Goal: Contribute content: Add original content to the website for others to see

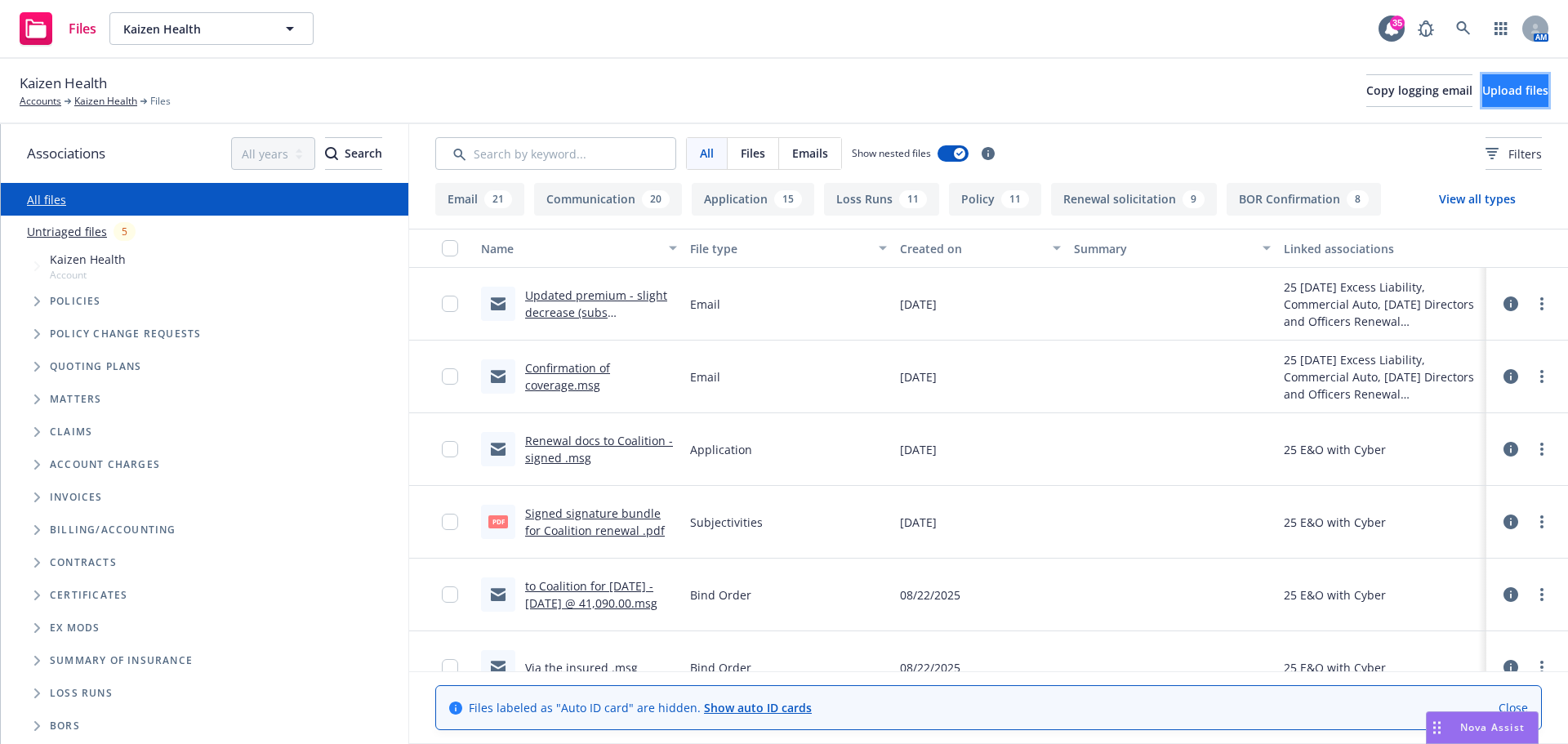
click at [1494, 93] on span "Upload files" at bounding box center [1515, 90] width 66 height 16
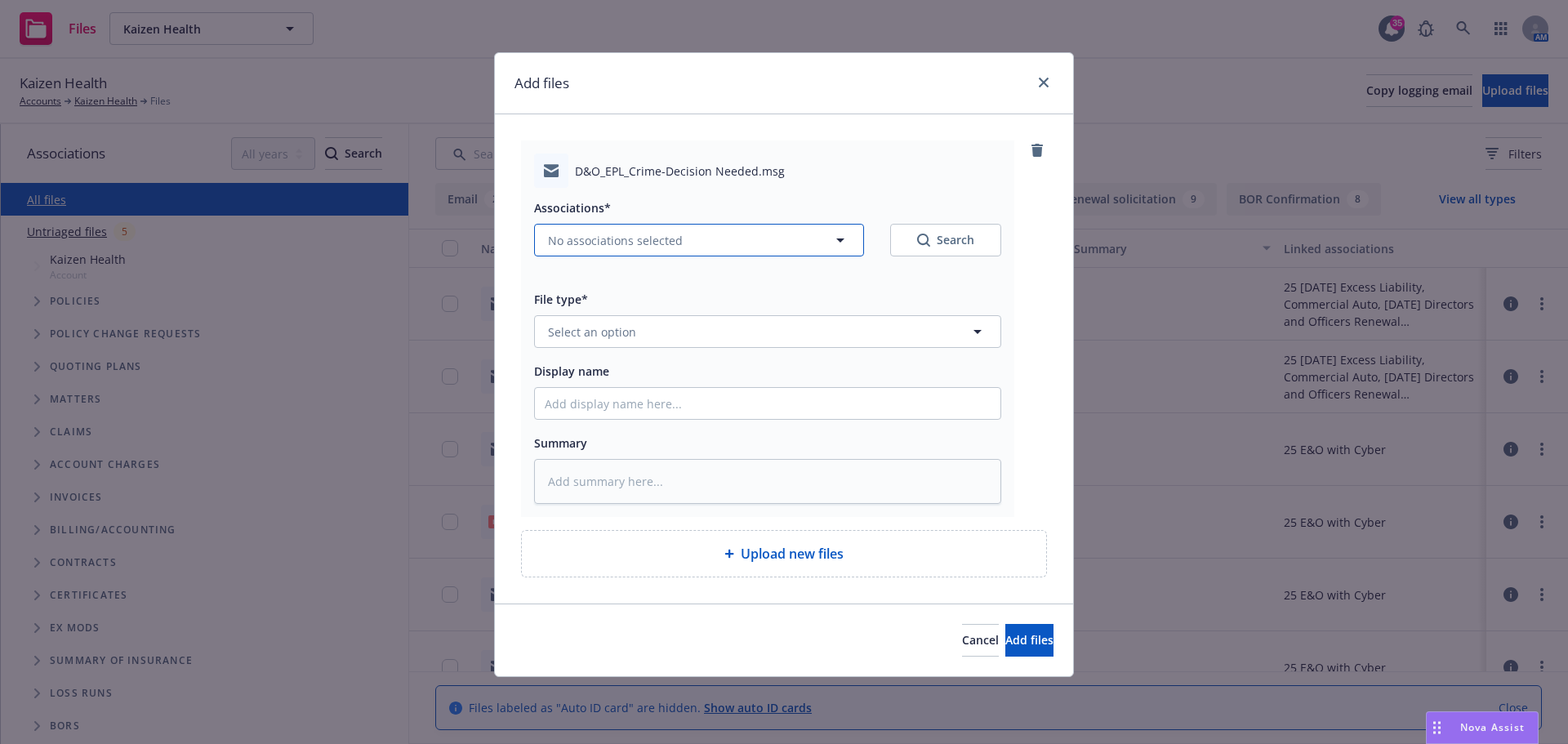
click at [592, 230] on button "No associations selected" at bounding box center [698, 240] width 330 height 33
type textarea "x"
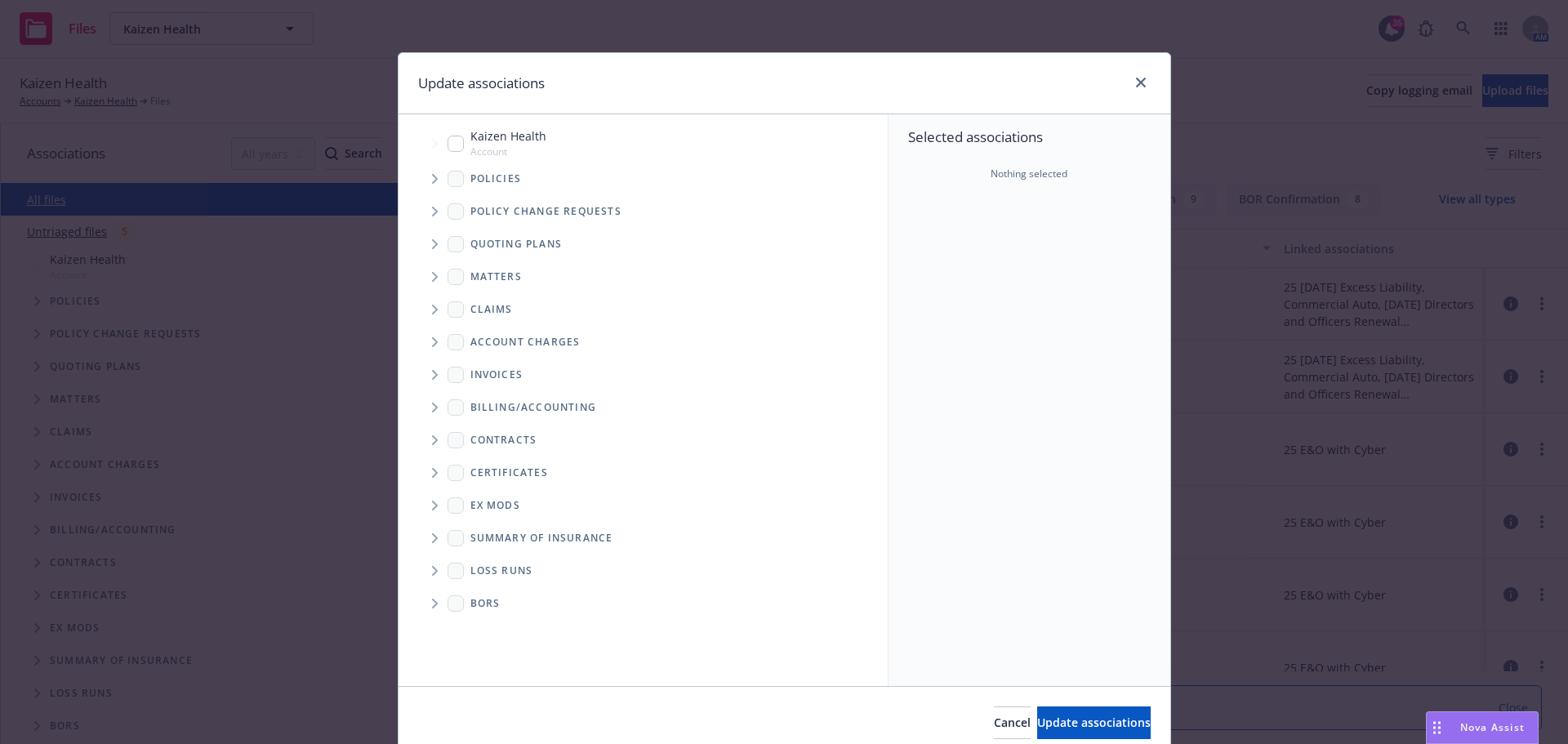
click at [432, 180] on icon "Tree Example" at bounding box center [435, 179] width 7 height 10
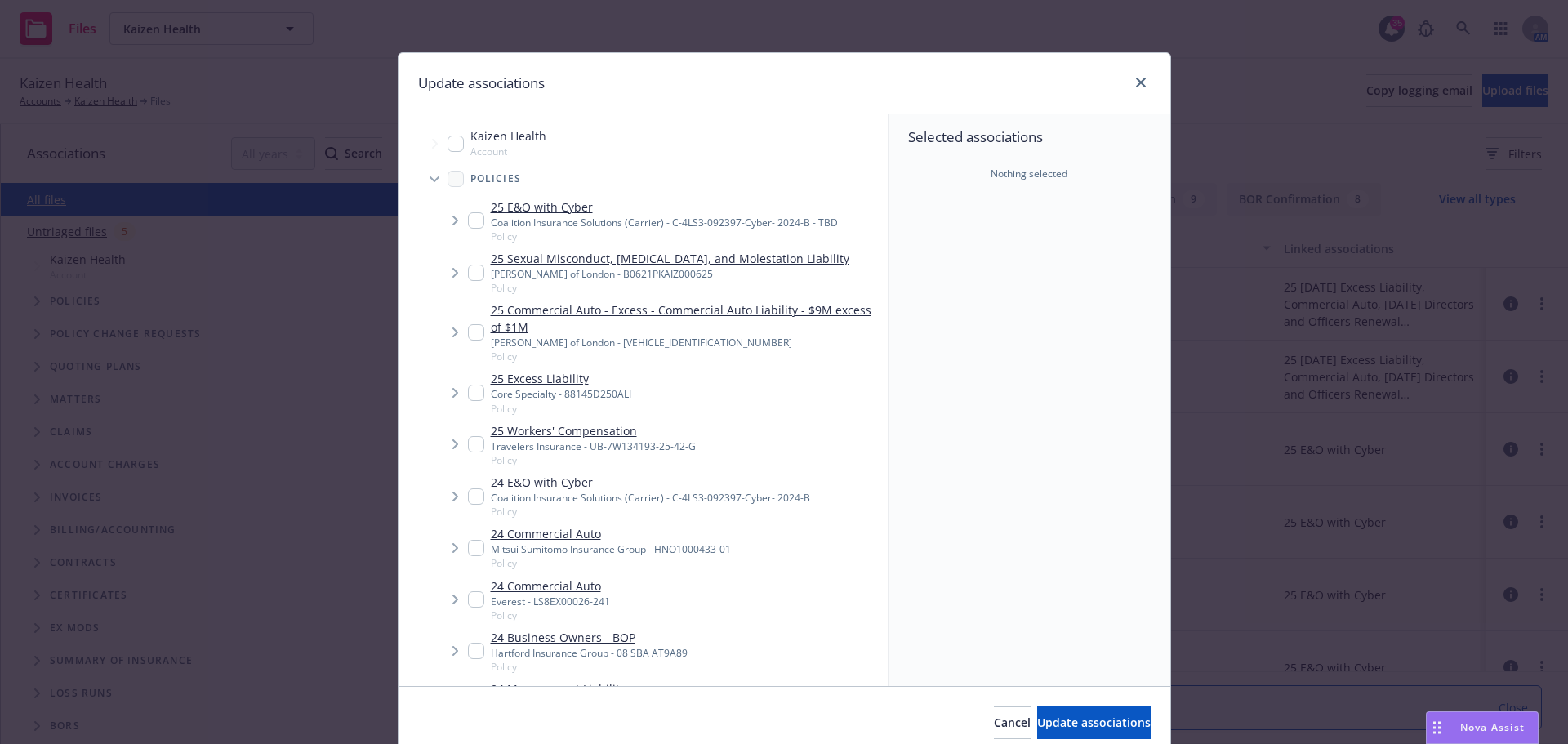
click at [448, 139] on input "Tree Example" at bounding box center [456, 144] width 17 height 17
checkbox input "true"
drag, startPoint x: 1104, startPoint y: 726, endPoint x: 896, endPoint y: 624, distance: 231.7
click at [1104, 726] on span "Update associations" at bounding box center [1094, 721] width 114 height 16
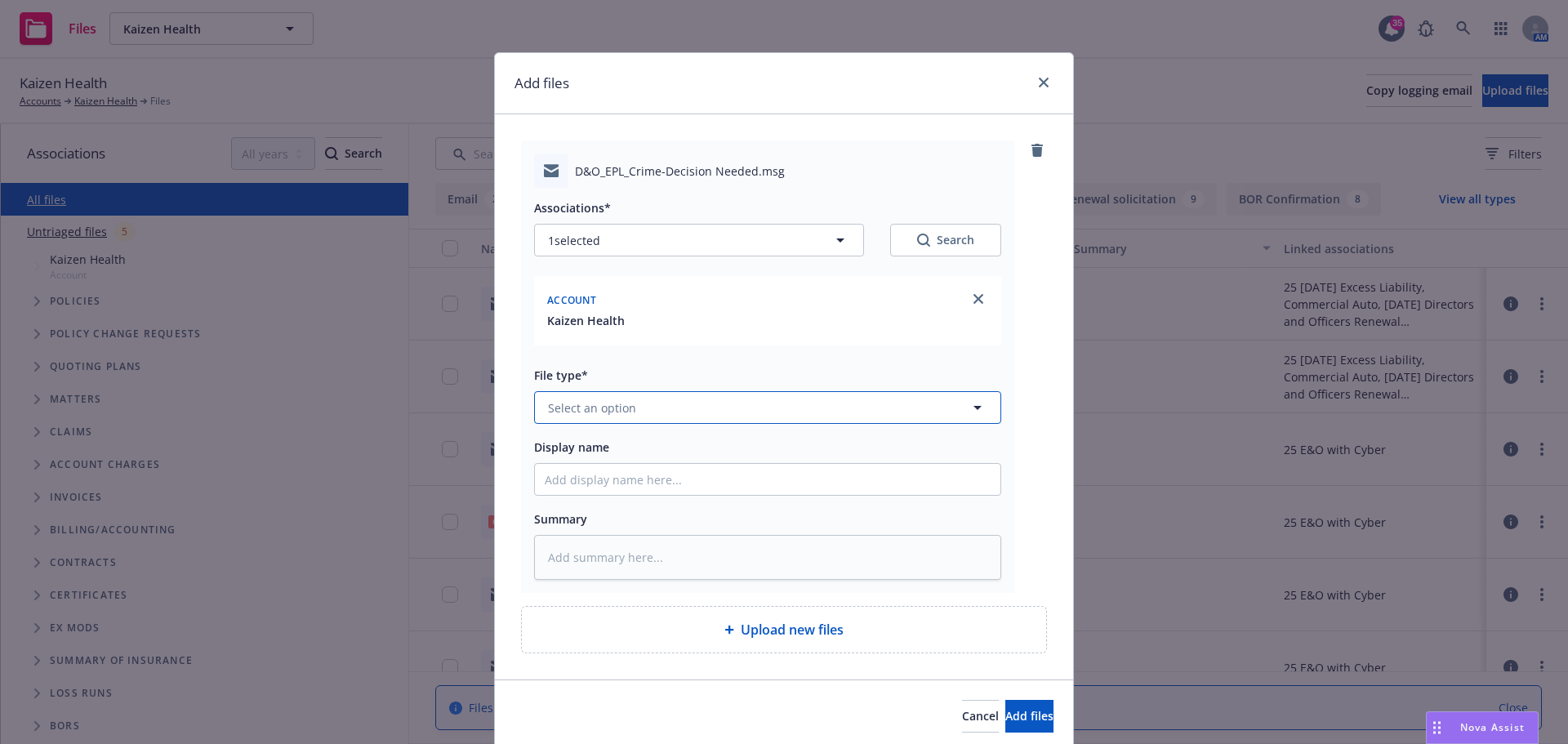
click at [626, 412] on span "Select an option" at bounding box center [592, 407] width 89 height 18
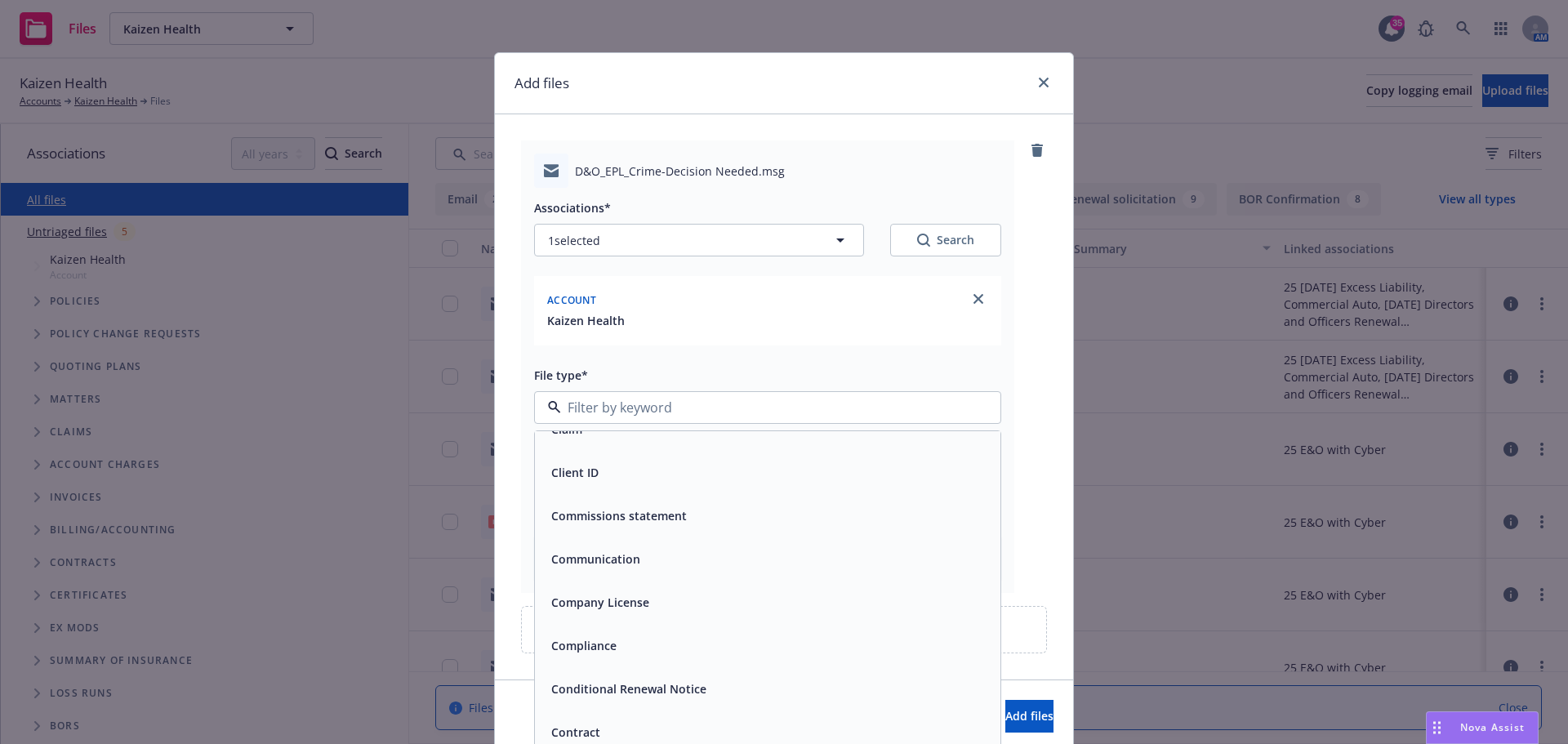
scroll to position [1796, 0]
click at [617, 559] on span "Communication" at bounding box center [596, 560] width 89 height 18
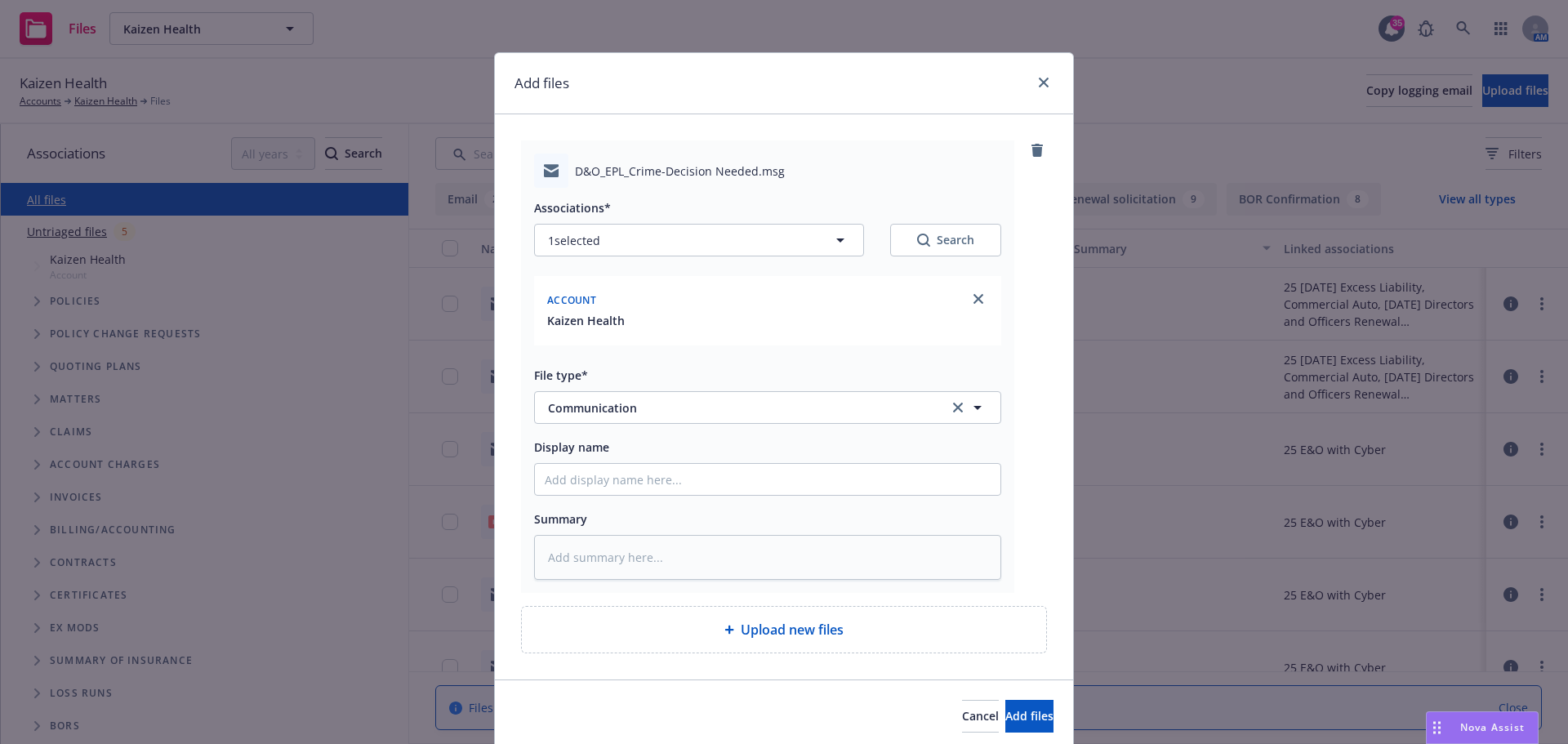
click at [608, 504] on div "Associations* 1 selected Search Account Kaizen Health File type* Communication …" at bounding box center [767, 383] width 467 height 392
click at [612, 496] on div "Associations* 1 selected Search Account Kaizen Health File type* Communication …" at bounding box center [767, 383] width 467 height 392
click at [612, 489] on input "Display name" at bounding box center [767, 478] width 465 height 31
type textarea "x"
type input "D"
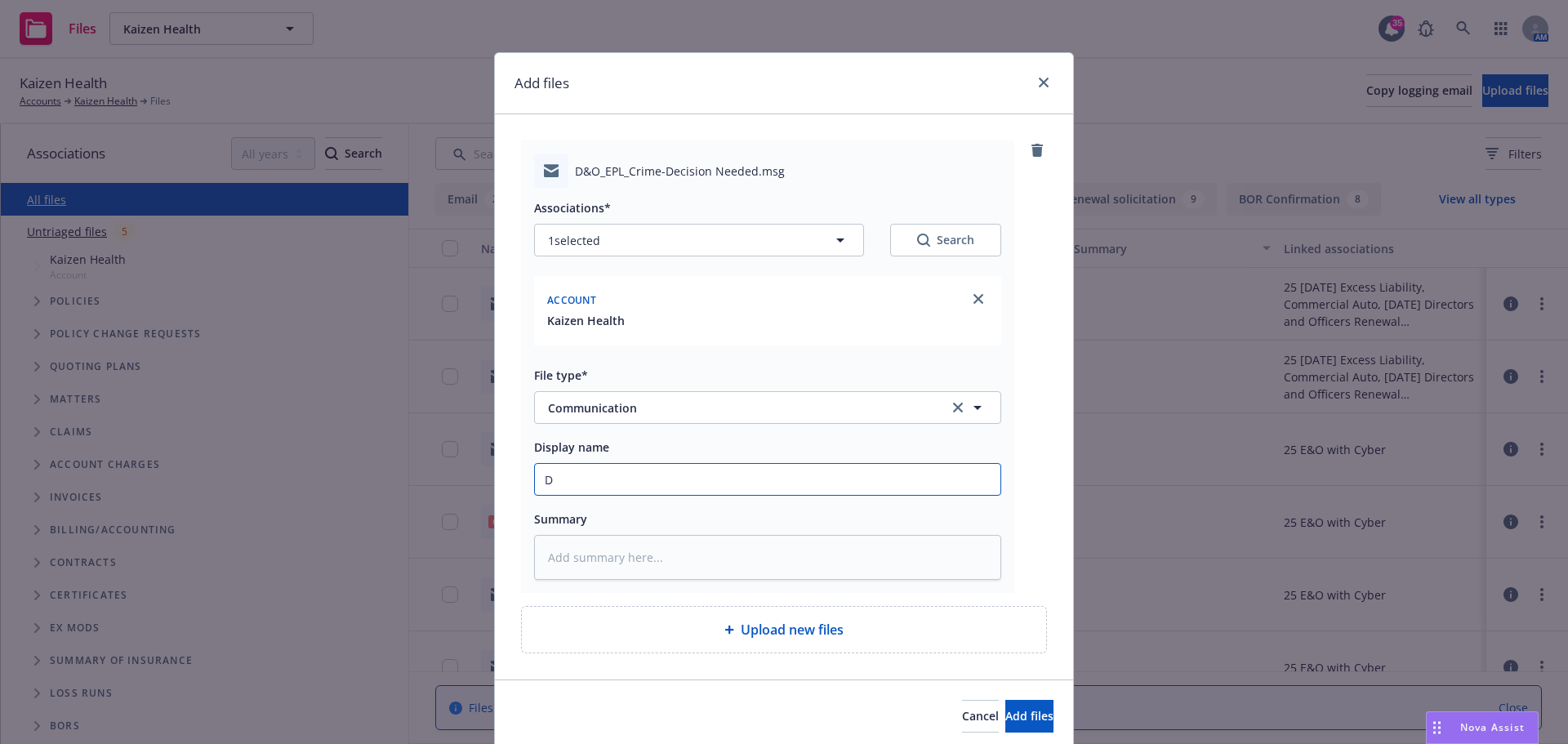
type textarea "x"
type input "D&"
type textarea "x"
type input "D&O"
type textarea "x"
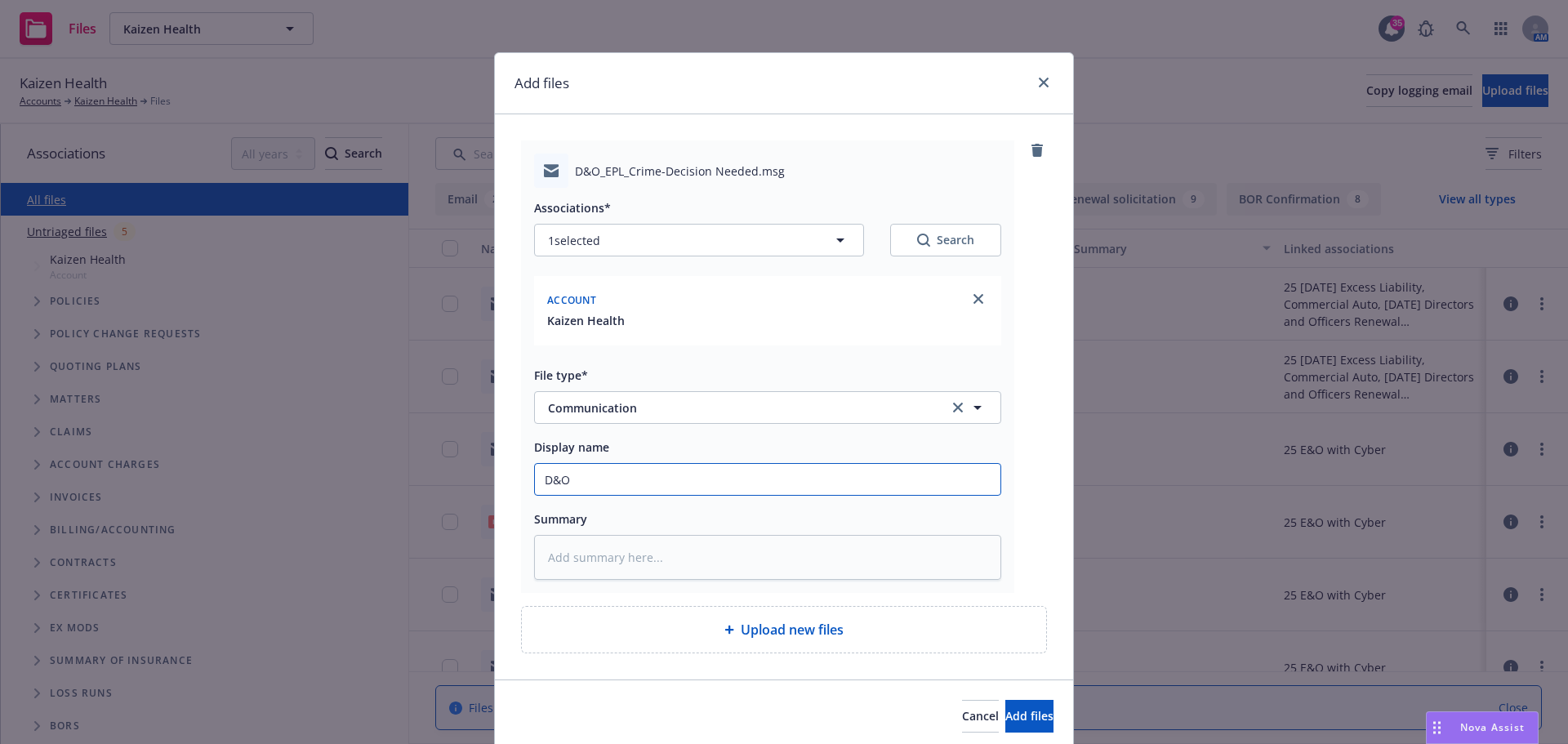
type input "D&O"
type textarea "x"
type input "D&O /"
type textarea "x"
type input "D&O /"
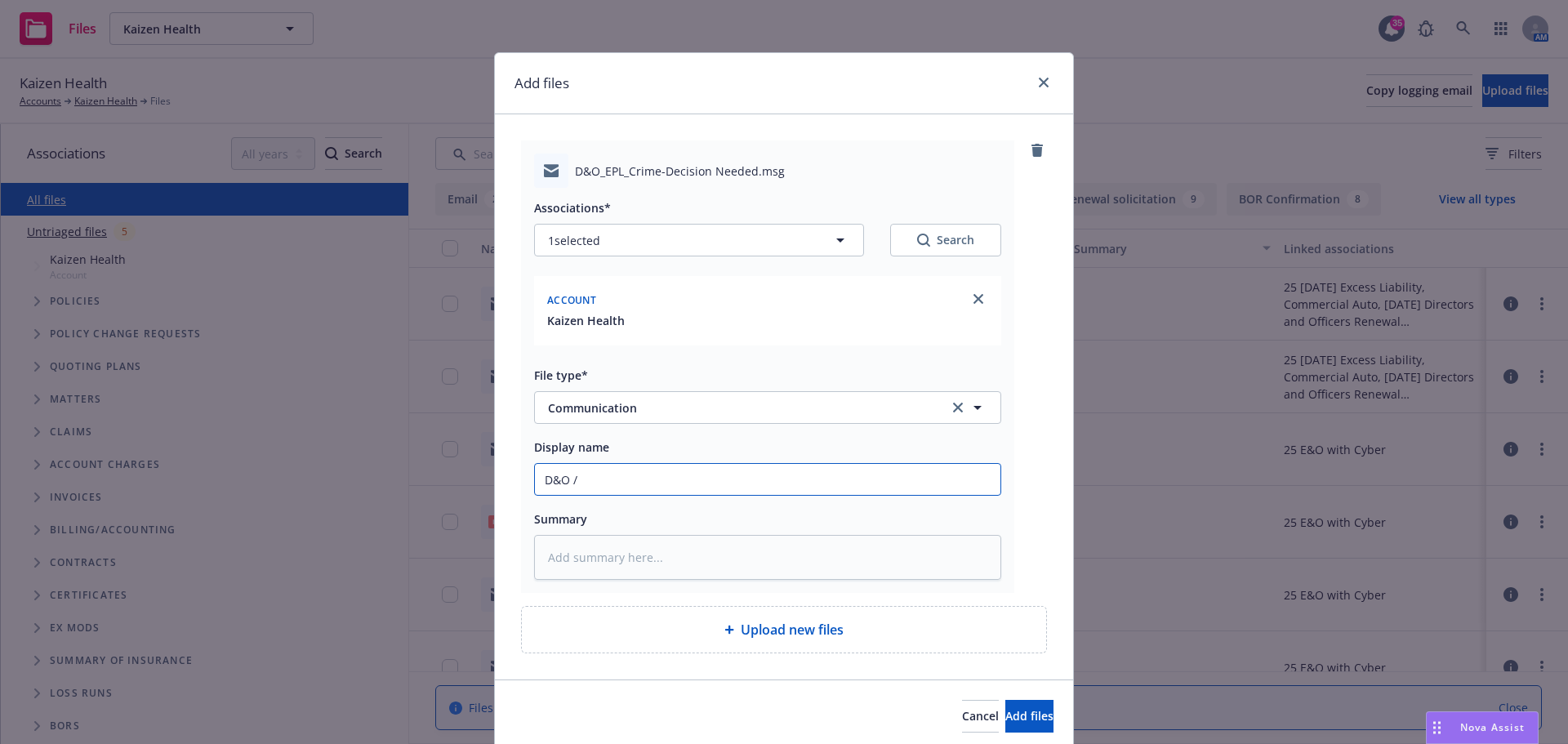
type textarea "x"
type input "D&O / E"
type textarea "x"
type input "D&O / EP"
type textarea "x"
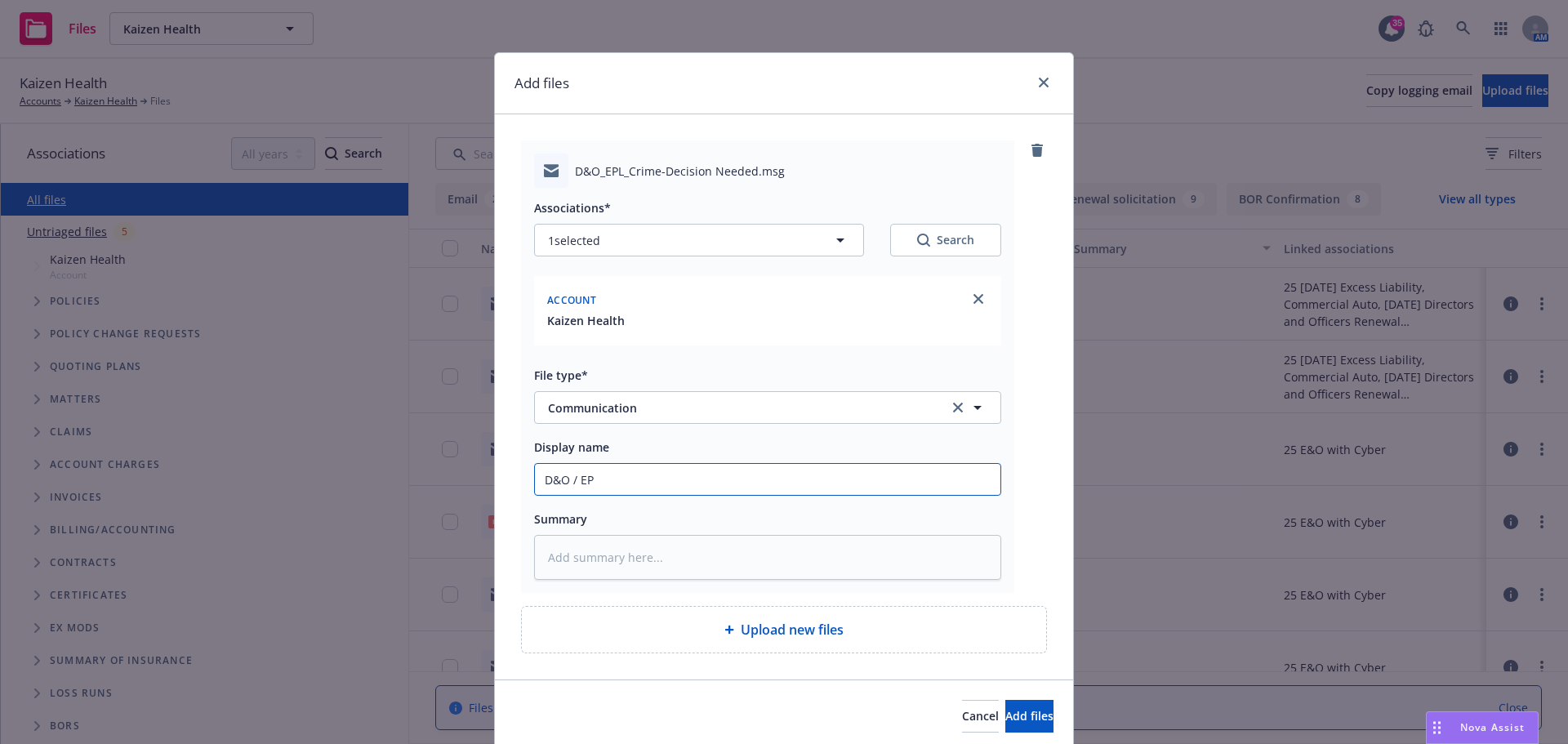
type input "D&O / EPL"
type textarea "x"
type input "D&O / EPL"
type textarea "x"
type input "D&O / EPL R"
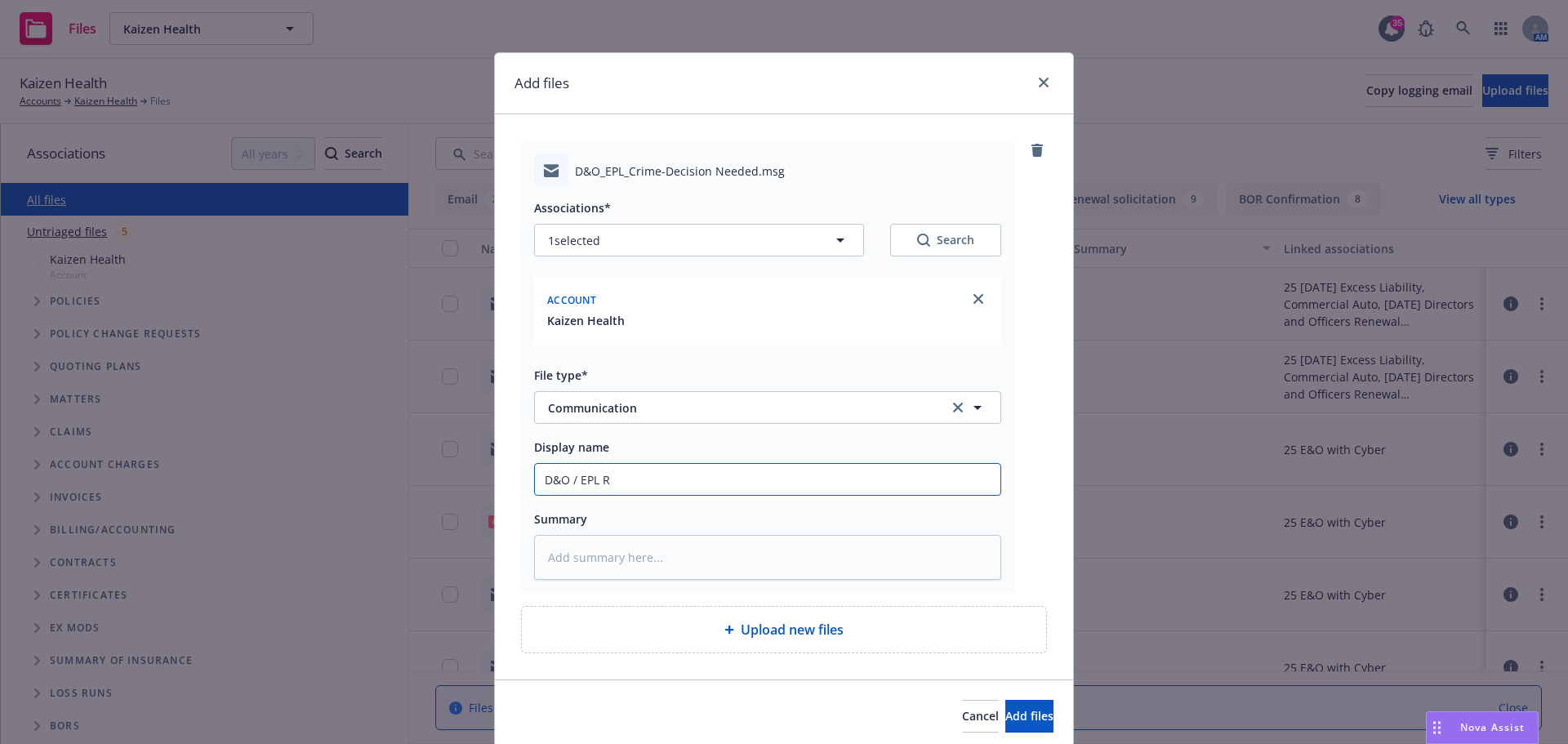
type textarea "x"
type input "D&O / EPL Re"
type textarea "x"
type input "D&O / EPL Ren"
type textarea "x"
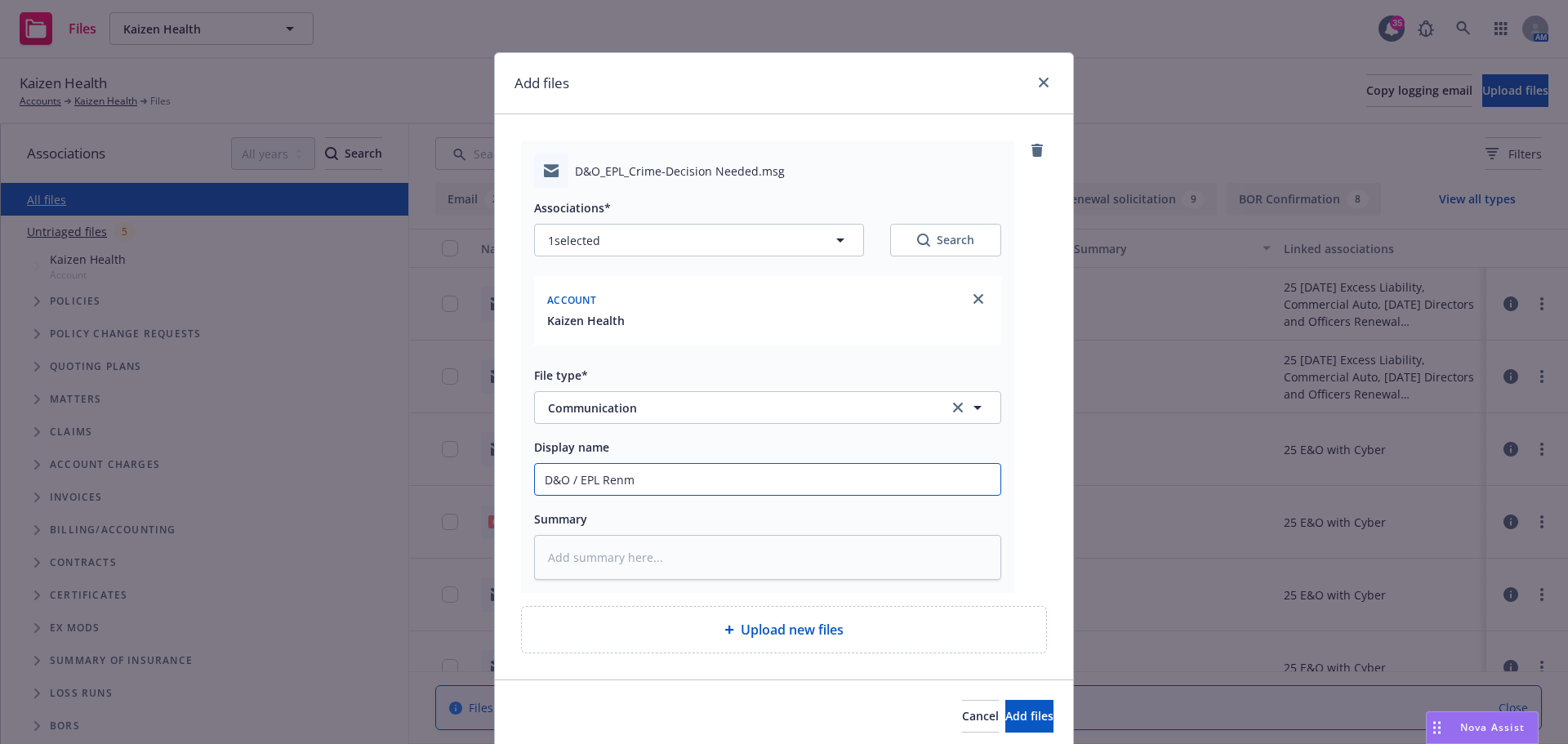
type input "D&O / EPL Renme"
type textarea "x"
type input "D&O / EPL Renmew"
type textarea "x"
type input "D&O / EPL Renme"
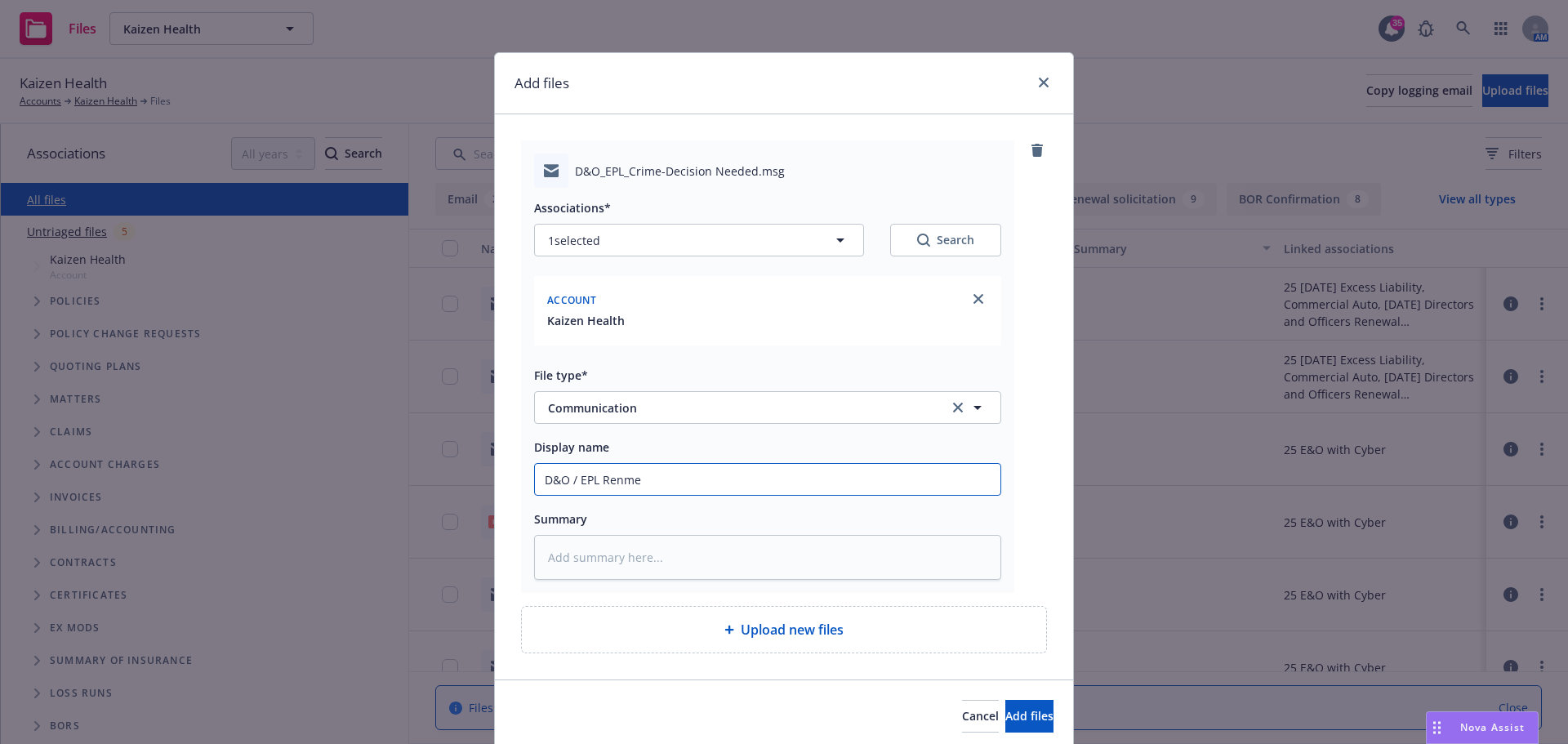
type textarea "x"
type input "D&O / EPL Renm"
type textarea "x"
type input "D&O / EPL Ren"
type textarea "x"
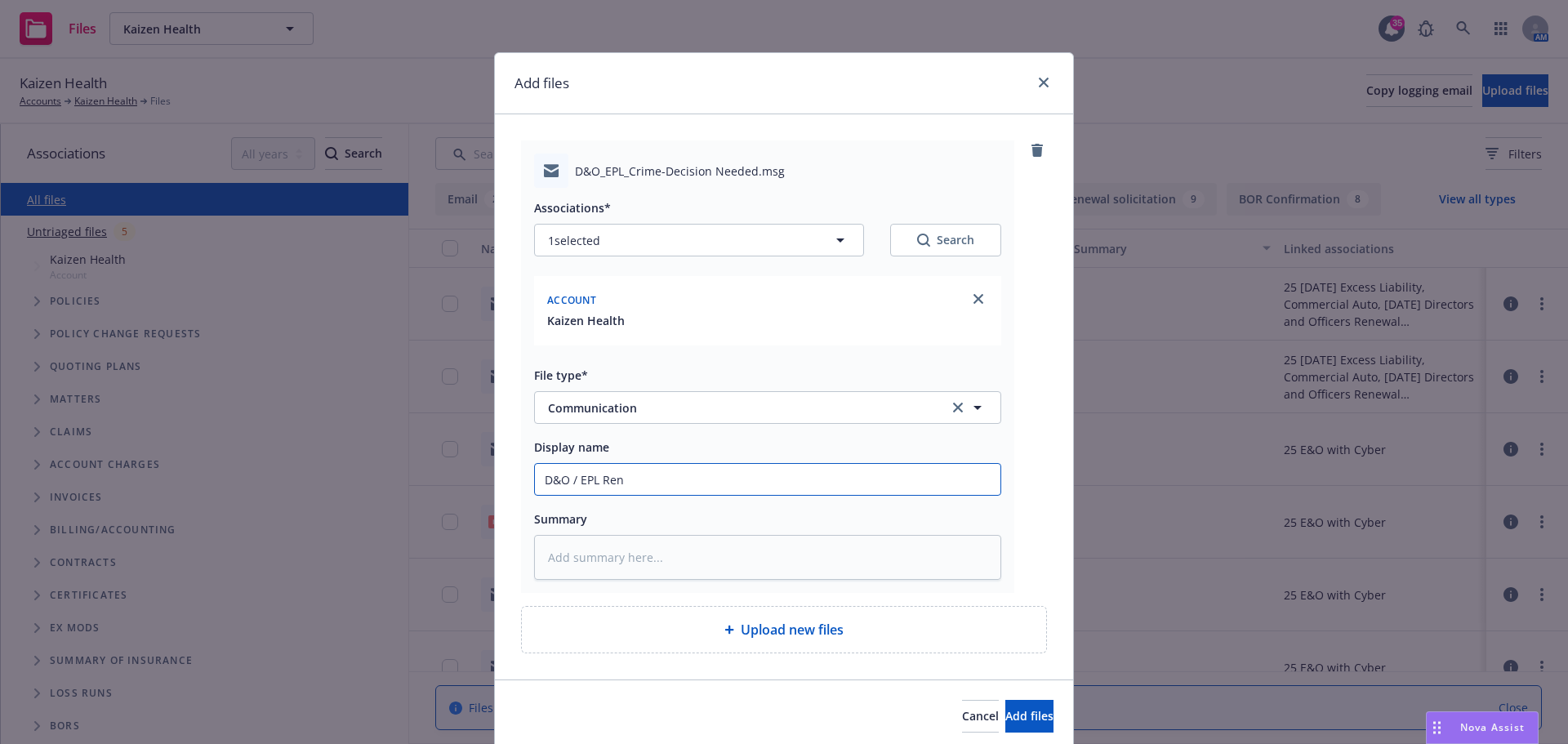
type input "D&O / EPL [PERSON_NAME]"
type textarea "x"
type input "D&O / EPL Renew"
type textarea "x"
type input "D&O / EPL Renewa"
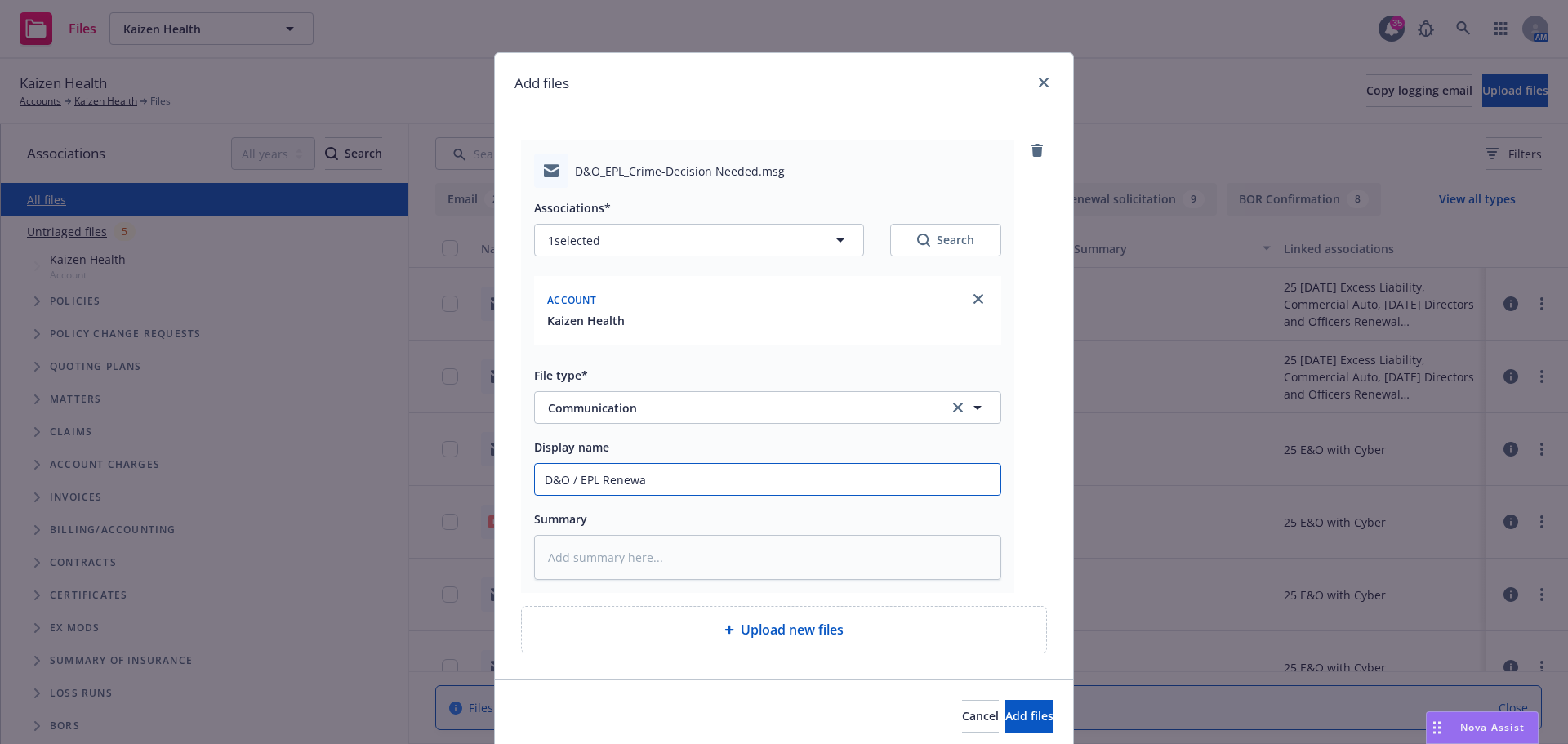
type textarea "x"
type input "D&O / EPL Renewal"
type textarea "x"
type input "D&O / EPL Renewal"
type textarea "x"
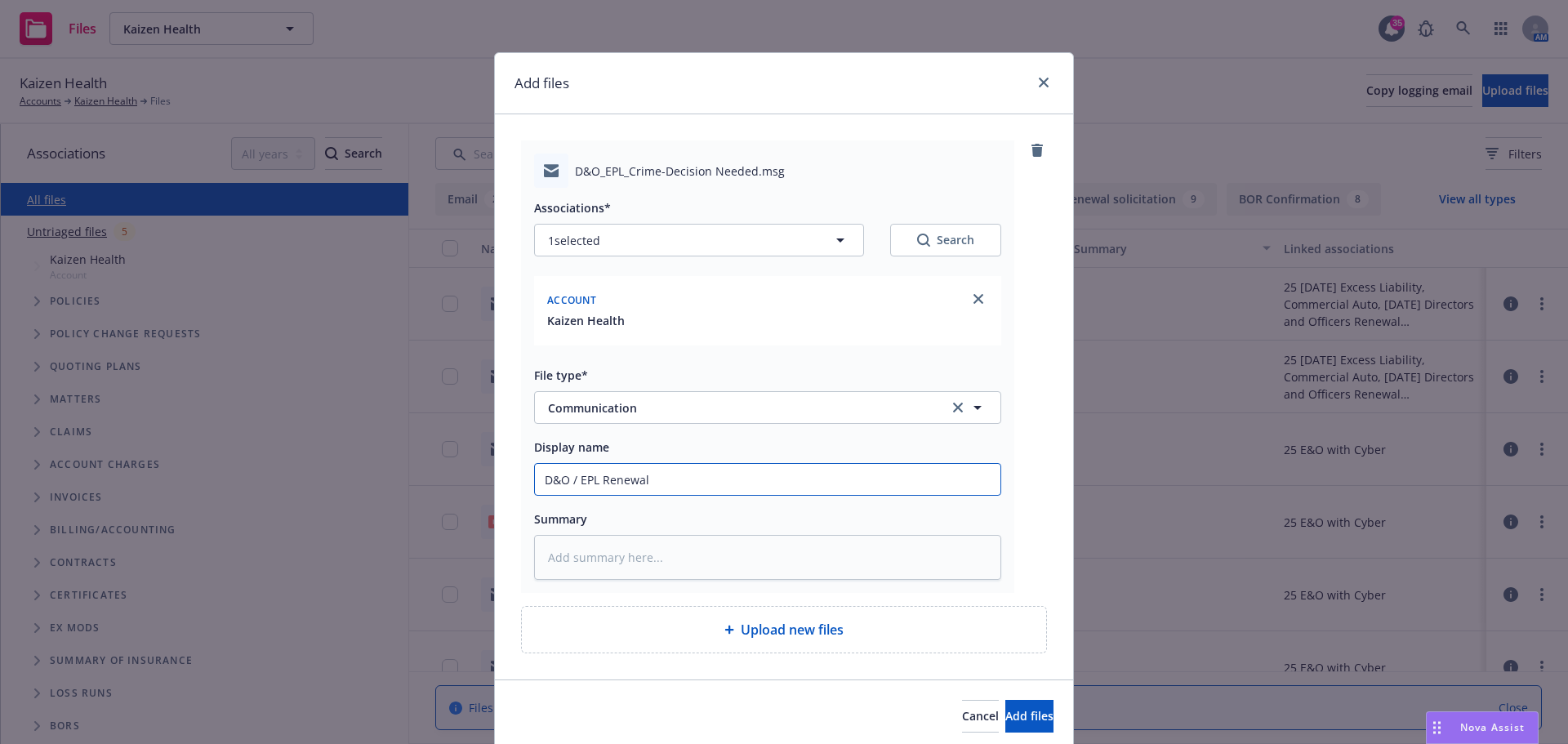
type input "D&O / EPL Renewal Q"
type textarea "x"
type input "D&O / EPL Renewal Qu"
type textarea "x"
type input "D&O / EPL Renewal Quo"
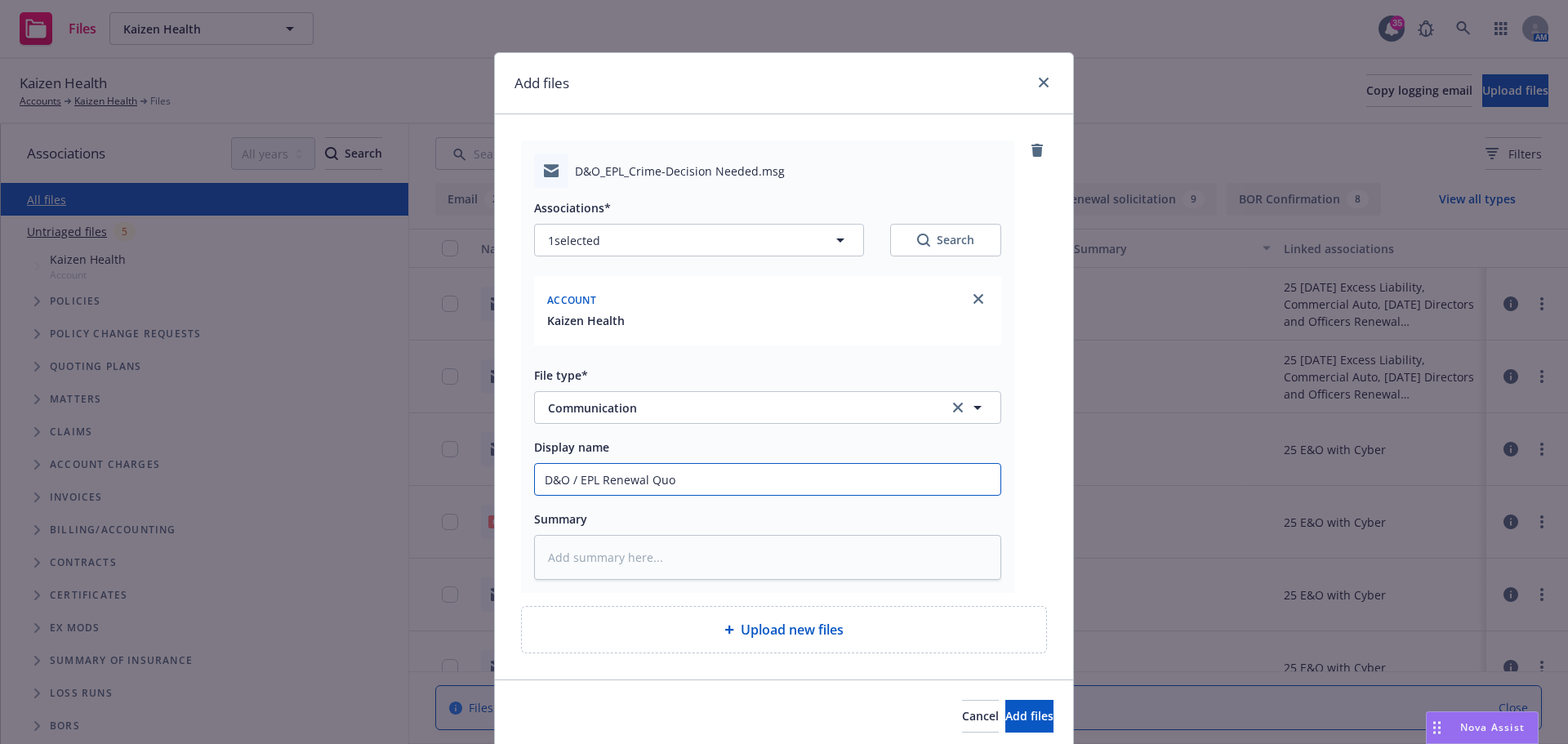
type textarea "x"
type input "D&O / EPL Renewal Quot"
type textarea "x"
type input "D&O / EPL Renewal Quote"
type textarea "x"
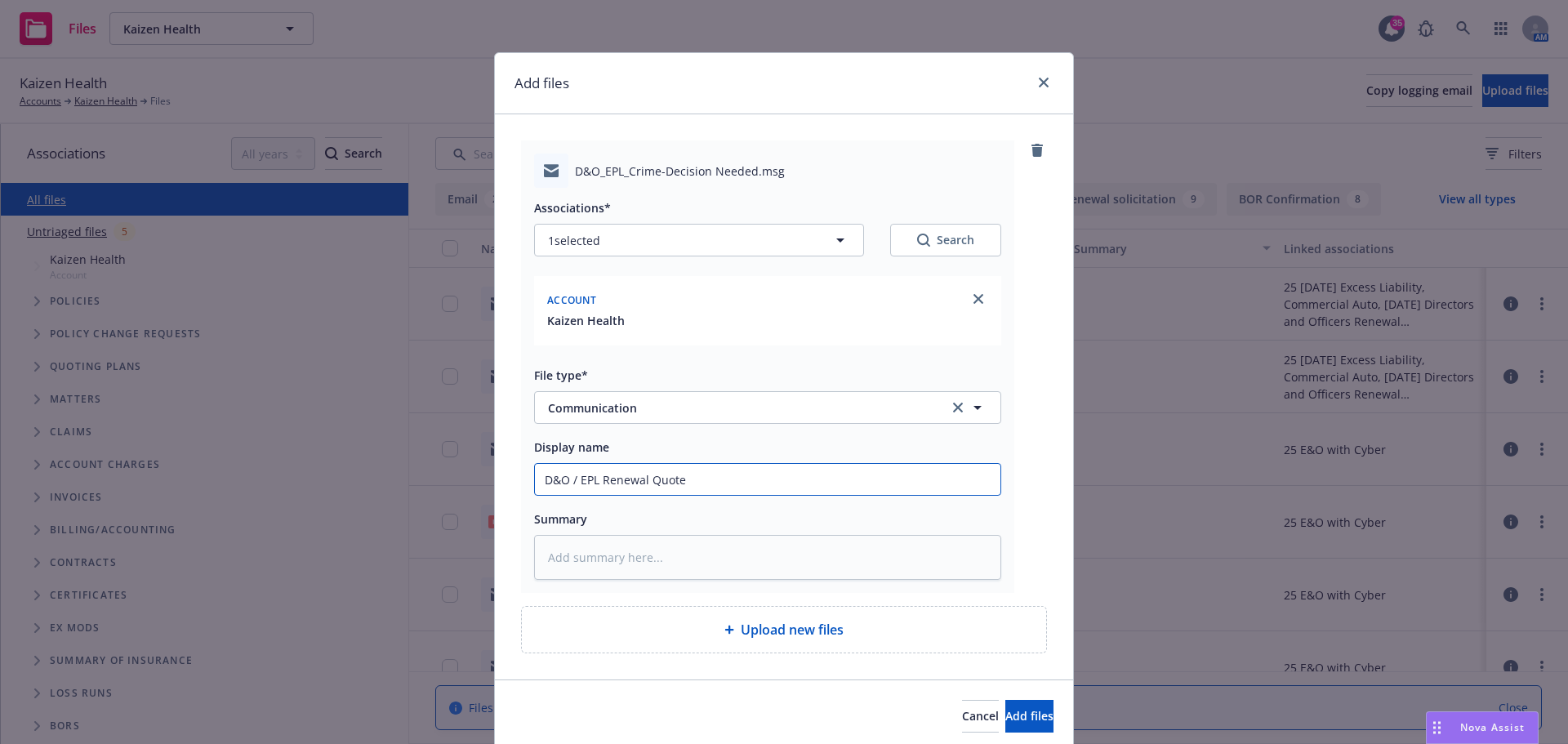
type input "D&O / EPL Renewal Quote t"
type textarea "x"
type input "D&O / EPL Renewal Quote to"
type textarea "x"
type input "D&O / EPL Renewal Quote to"
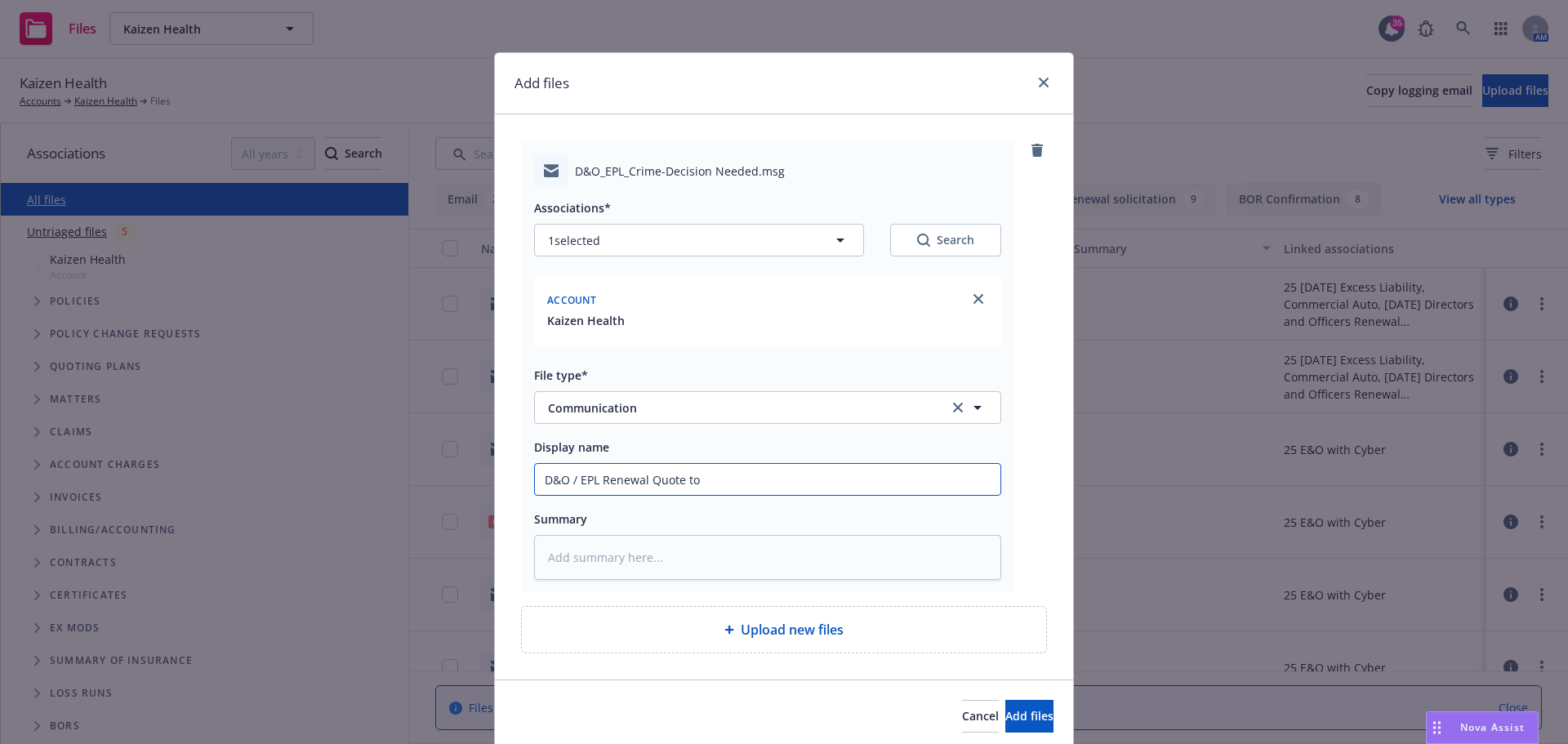
type textarea "x"
type input "D&O / EPL Renewal Quote to i"
type textarea "x"
type input "D&O / EPL Renewal Quote to in"
type textarea "x"
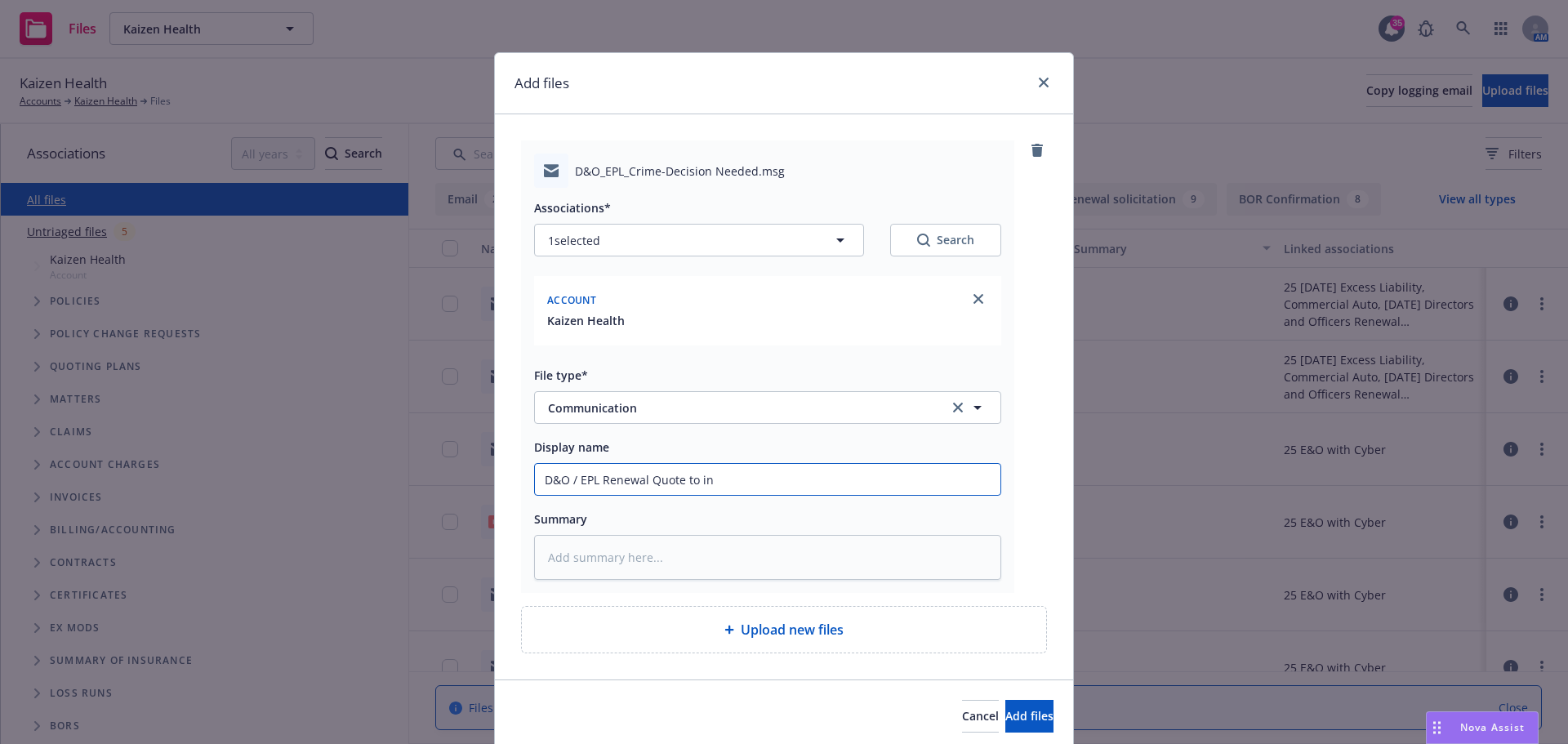
type input "D&O / EPL Renewal Quote to ins"
type textarea "x"
type input "D&O / EPL Renewal Quote to insu"
type textarea "x"
type input "D&O / EPL Renewal Quote to insur"
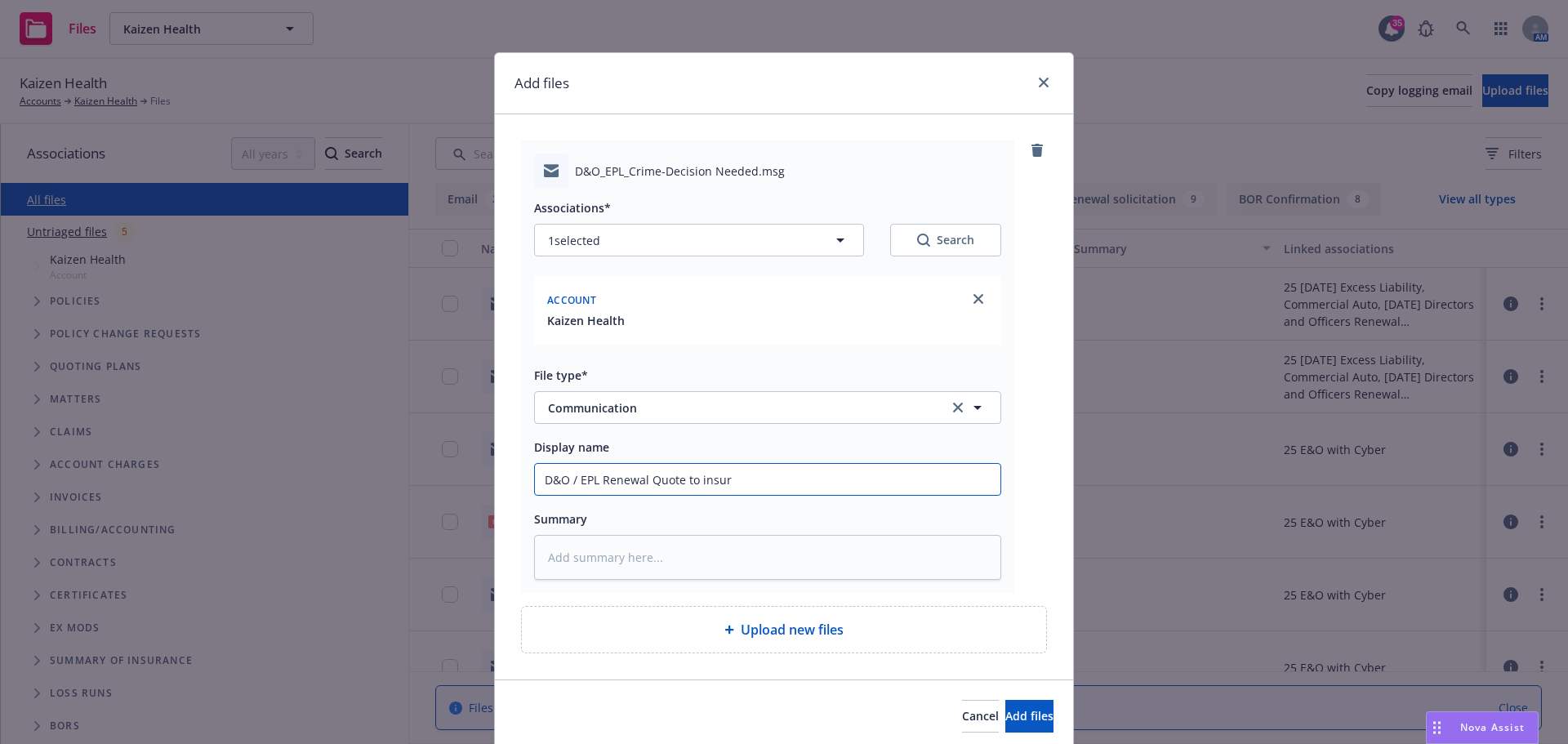
type textarea "x"
type input "D&O / EPL Renewal Quote to insure"
type textarea "x"
type input "D&O / EPL Renewal Quote to insured"
type textarea "x"
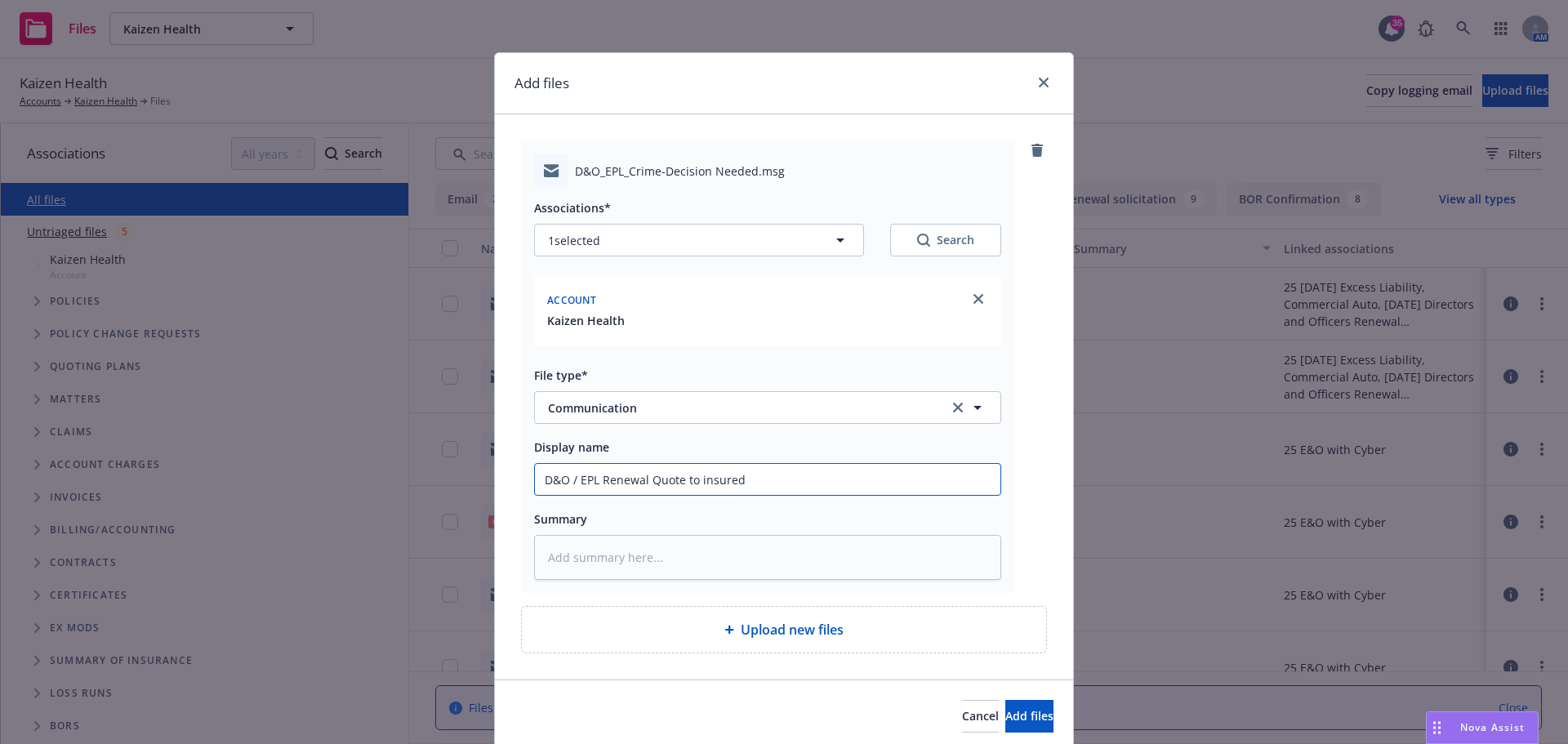
type input "D&O / EPL Renewal Quote to insured"
type textarea "x"
type input "D&O / EPL Renewal Quote to insured"
type textarea "x"
type input "D&O / EPL Renewal Quote to insured,"
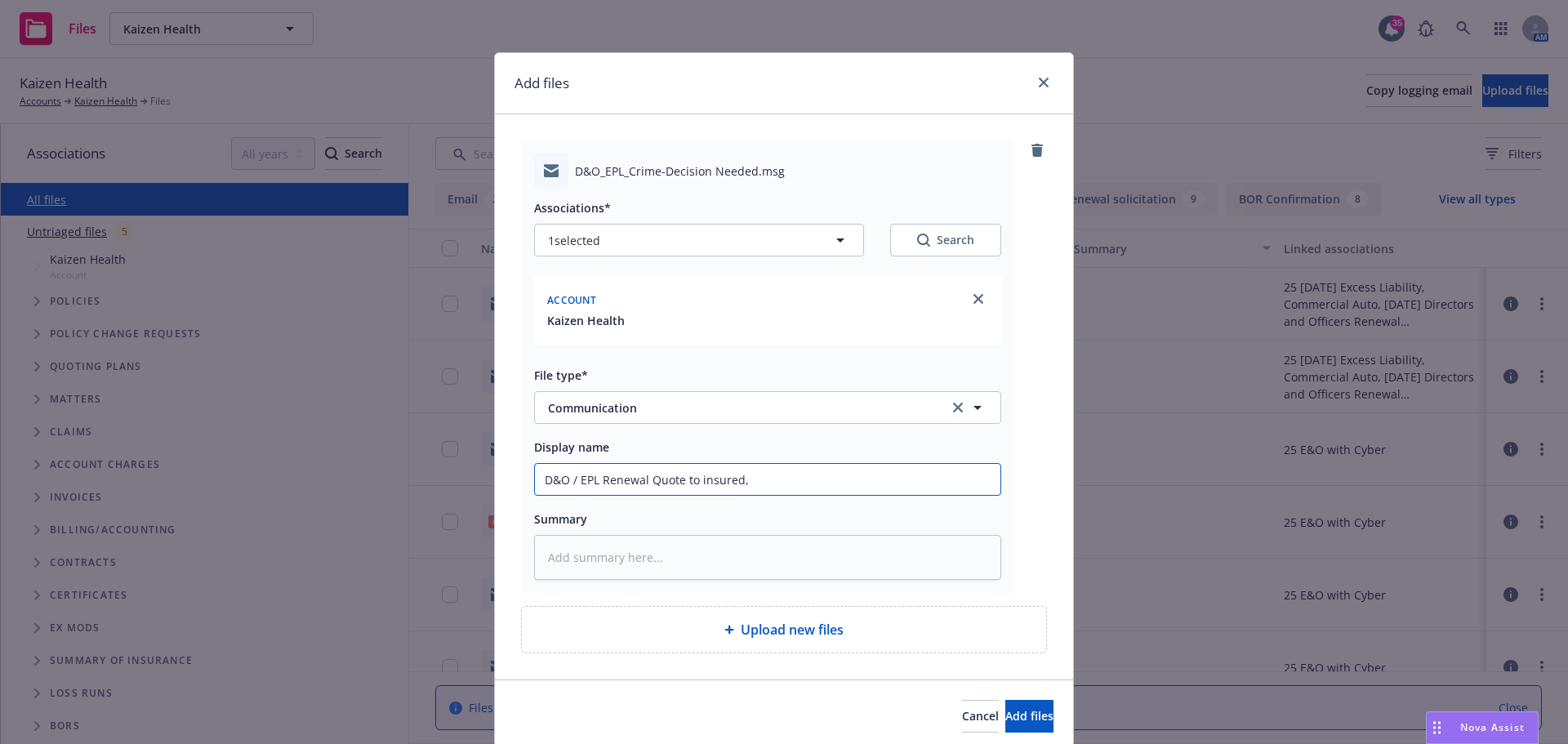
type textarea "x"
type input "D&O / EPL Renewal Quote to insured,"
type textarea "x"
type input "D&O / EPL Renewal Quote to insured, p"
type textarea "x"
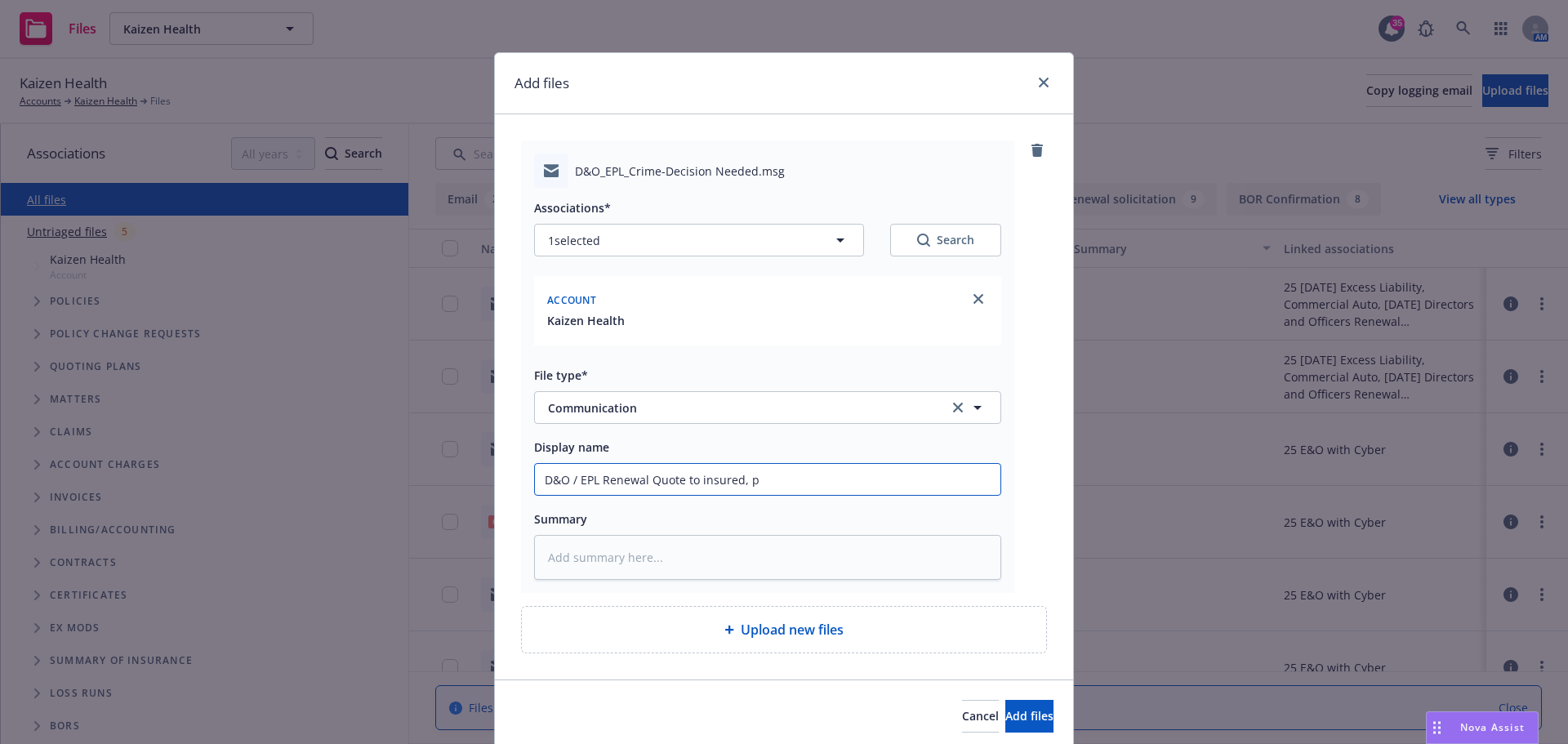
type input "D&O / EPL Renewal Quote to insured, pe"
type textarea "x"
type input "D&O / EPL Renewal Quote to insured, pen"
type textarea "x"
type input "D&O / EPL Renewal Quote to insured, pend"
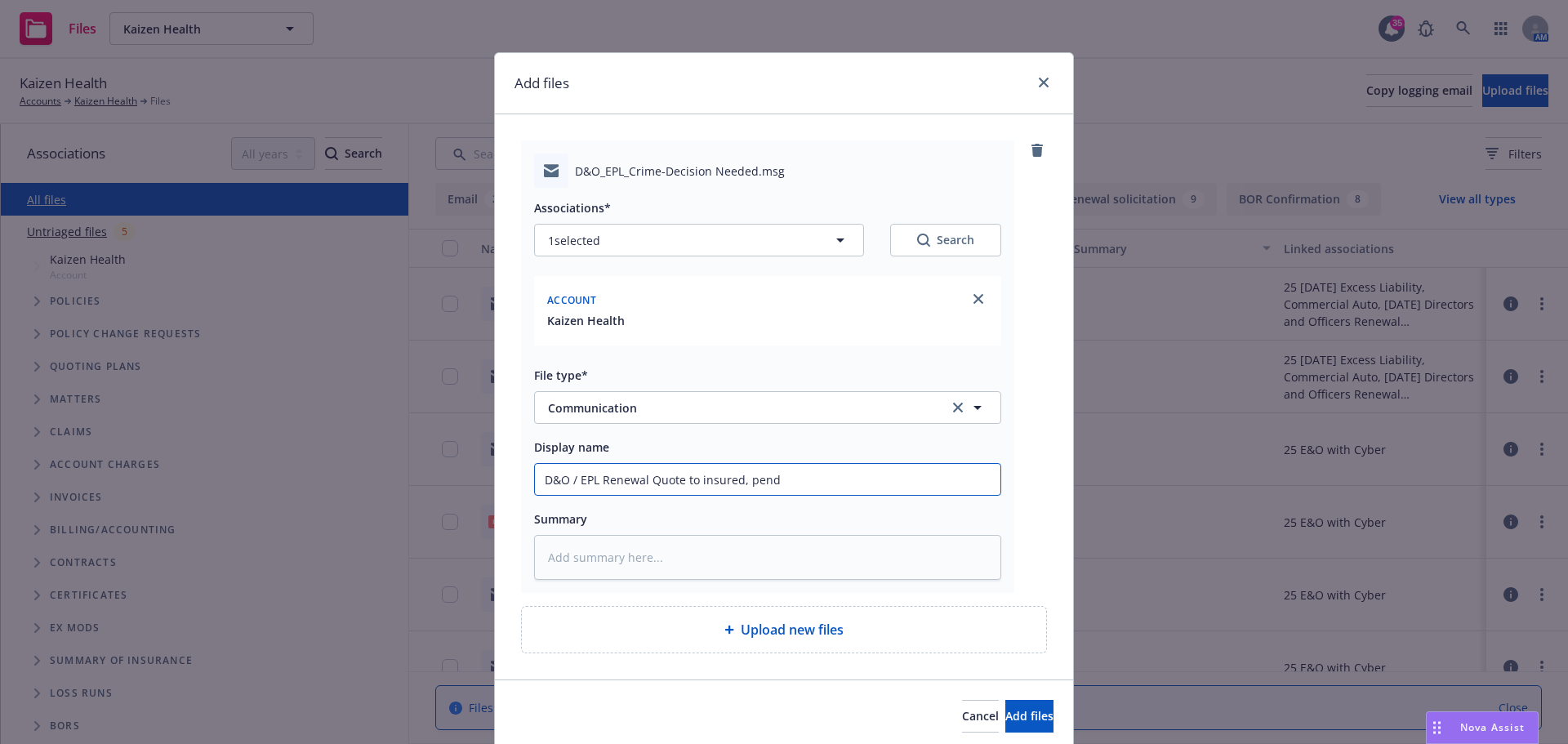
type textarea "x"
type input "D&O / EPL Renewal Quote to insured, pendi"
type textarea "x"
type input "D&O / EPL Renewal Quote to insured, pendin"
type textarea "x"
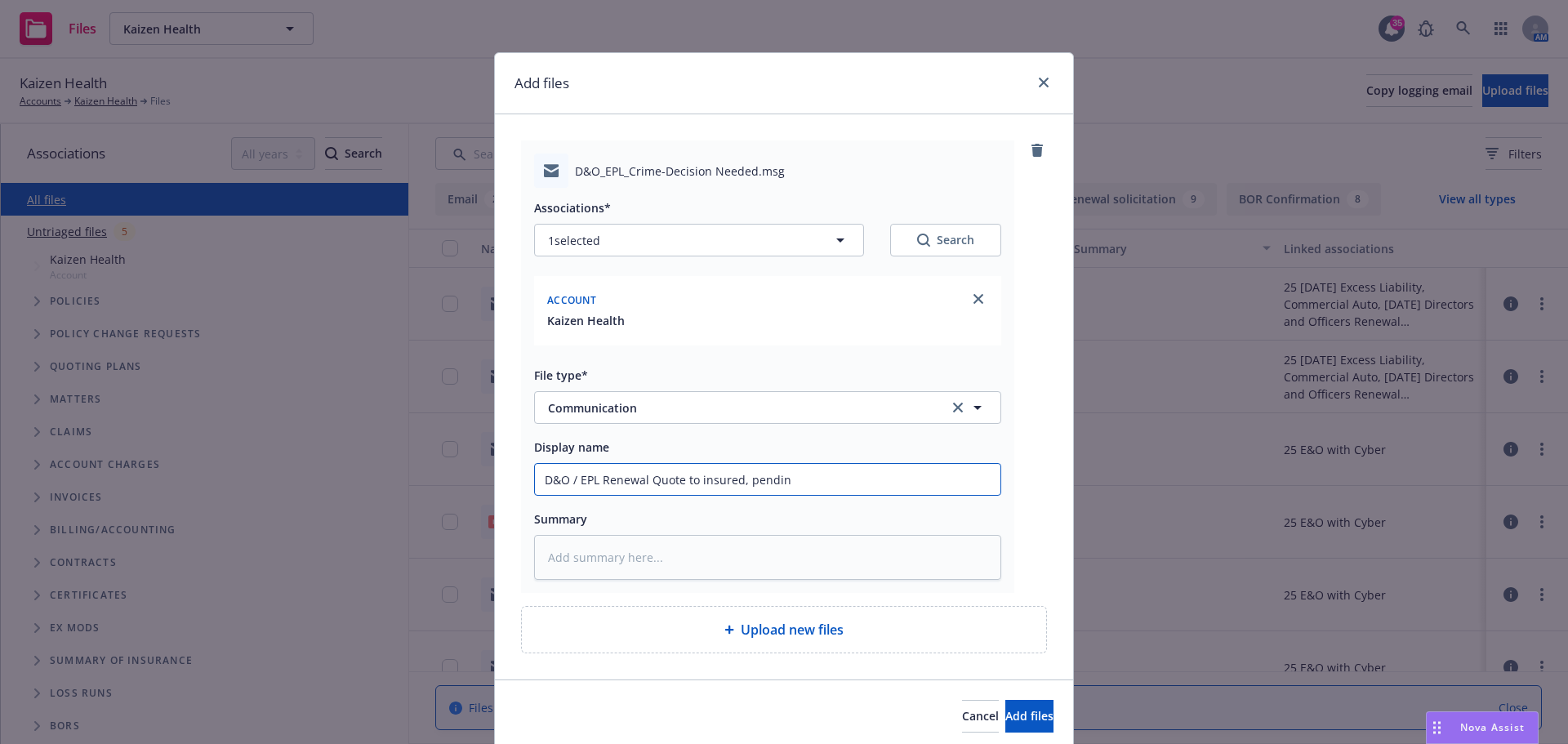
type input "D&O / EPL Renewal Quote to insured, pending"
type textarea "x"
type input "D&O / EPL Renewal Quote to insured, pending"
type textarea "x"
type input "D&O / EPL Renewal Quote to insured, pending B"
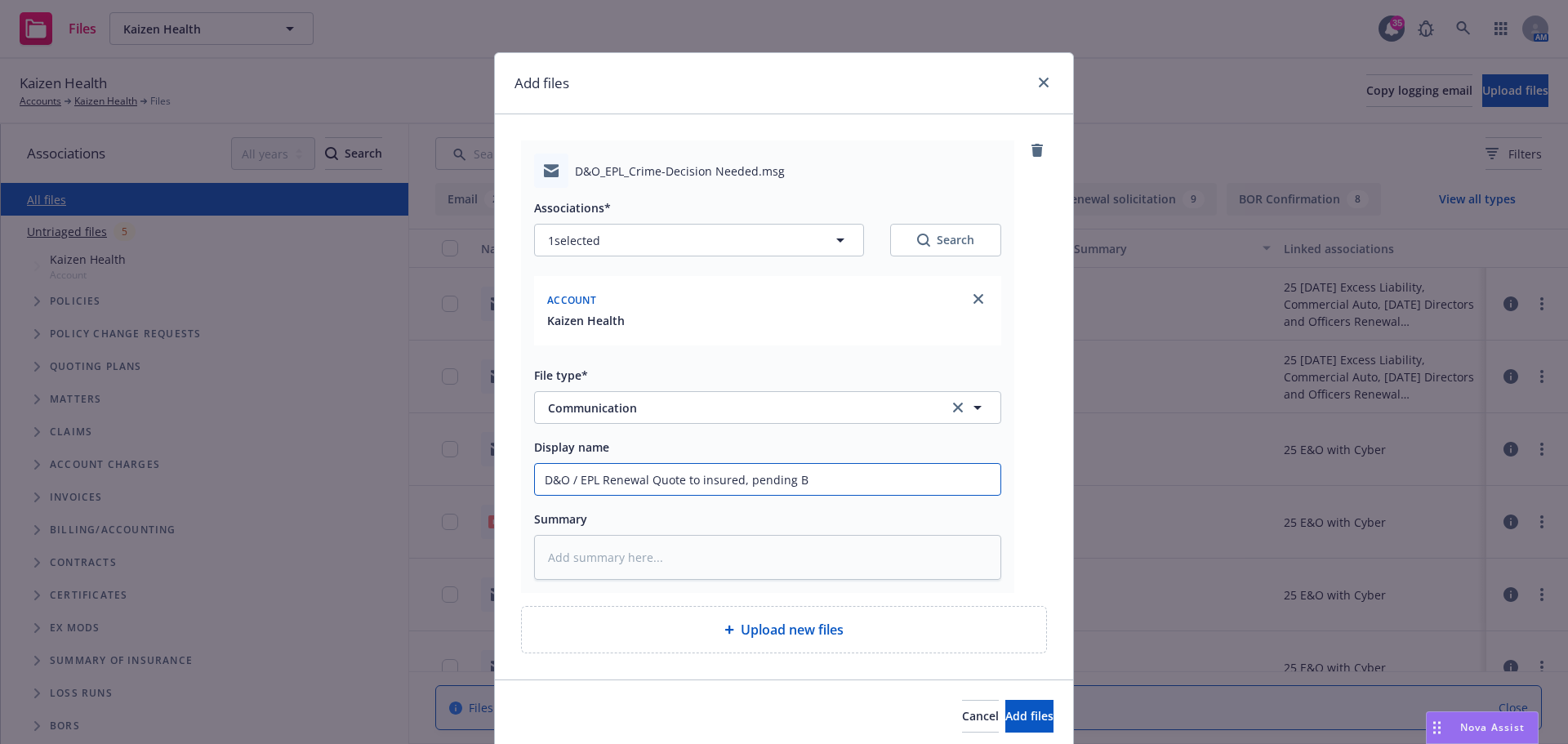
type textarea "x"
type input "D&O / EPL Renewal Quote to insured, pending Bi"
type textarea "x"
type input "D&O / EPL Renewal Quote to insured, pending Bin"
type textarea "x"
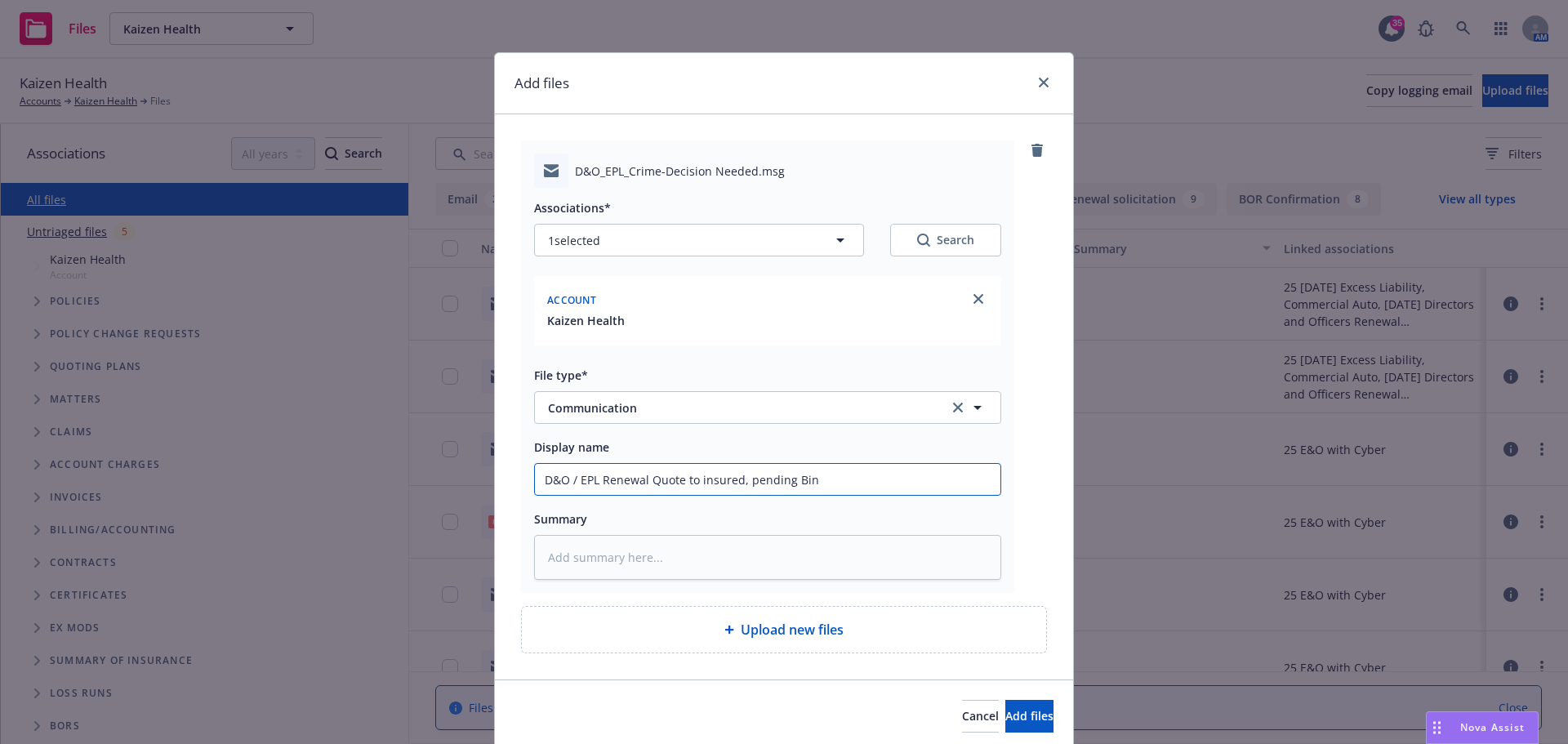
type input "D&O / EPL Renewal Quote to insured, pending Bind"
type textarea "x"
type input "D&O / EPL Renewal Quote to insured, pending Bind"
type textarea "x"
type input "D&O / EPL Renewal Quote to insured, pending Bind o"
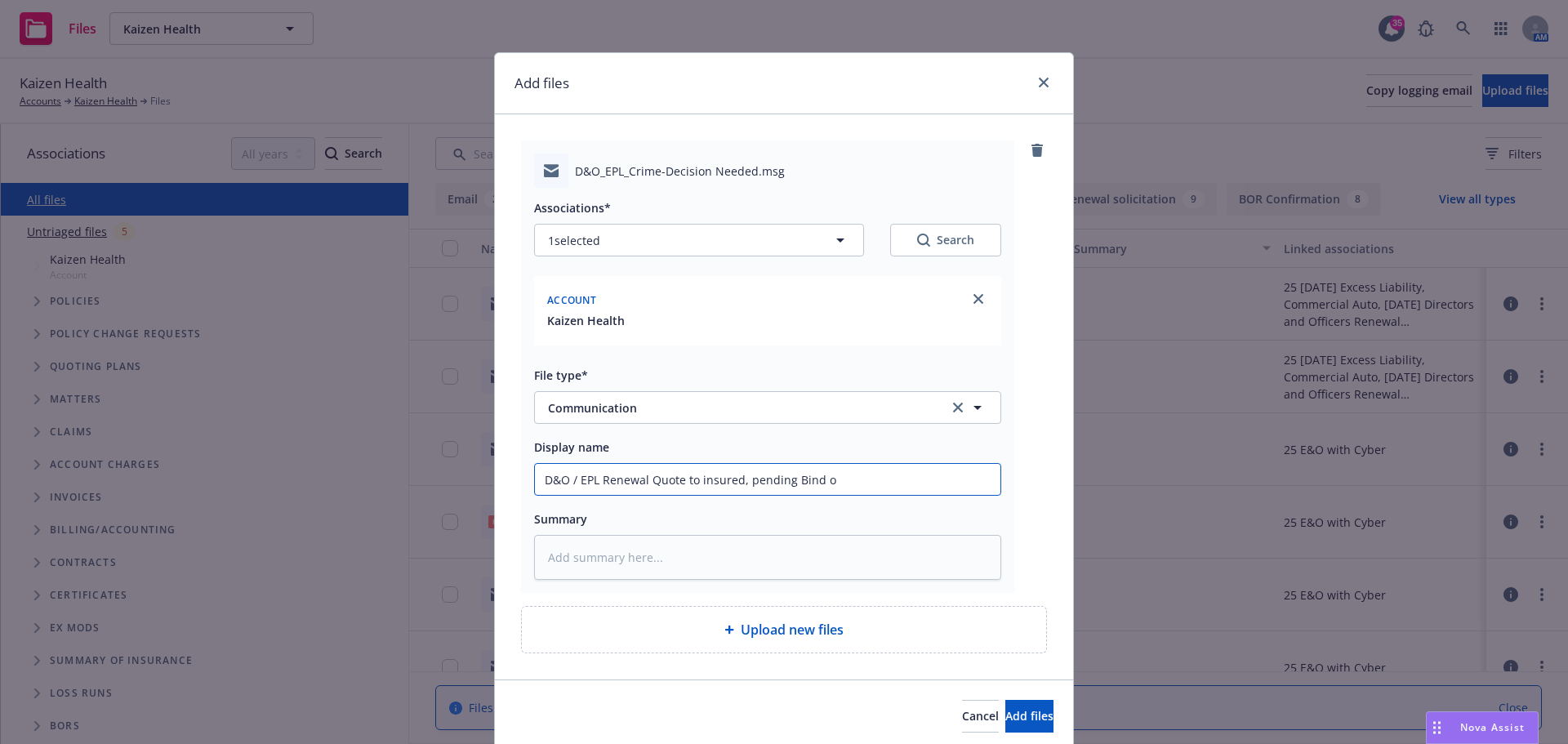
type textarea "x"
type input "D&O / EPL Renewal Quote to insured, pending Bind or"
type textarea "x"
type input "D&O / EPL Renewal Quote to insured, pending Bind ord"
type textarea "x"
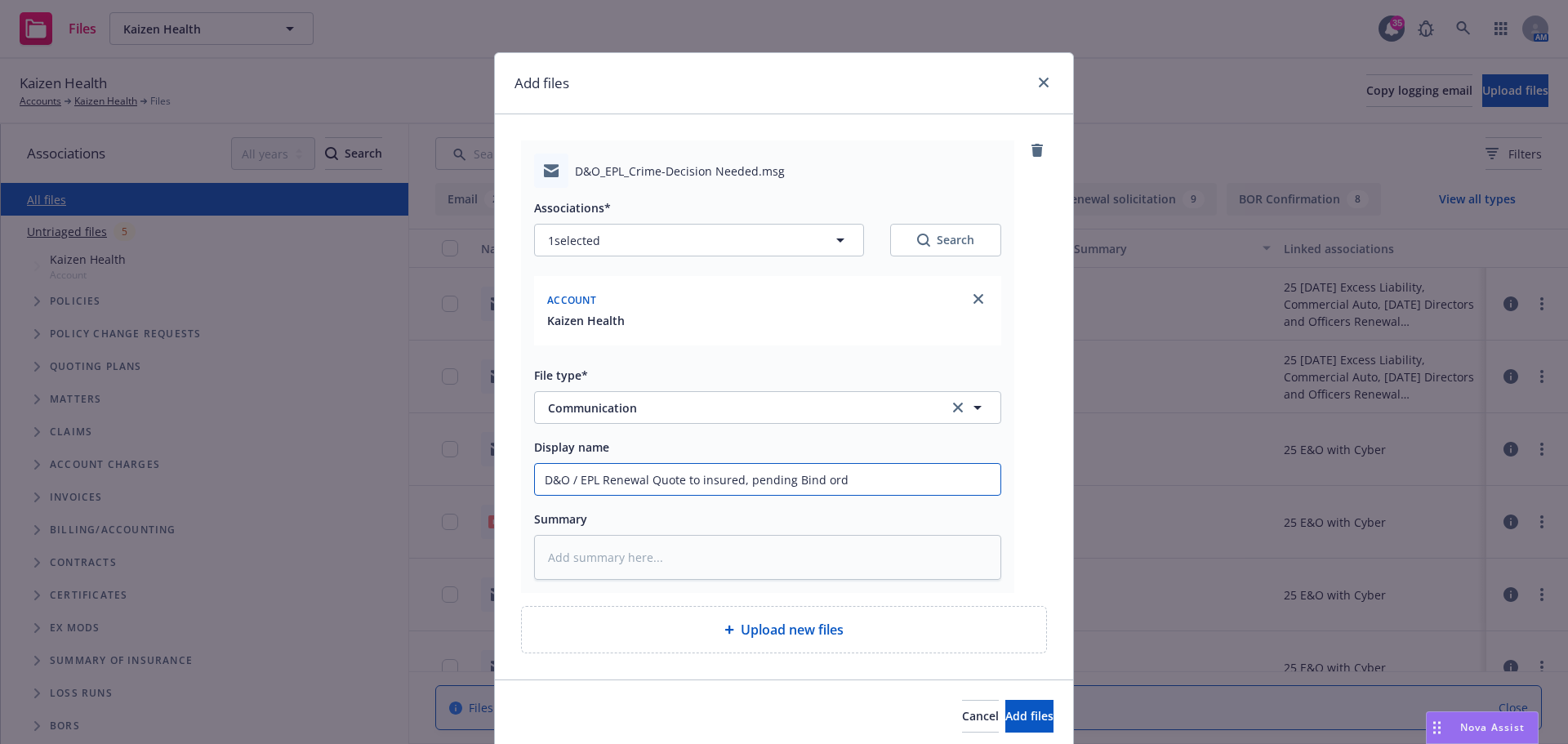
type input "D&O / EPL Renewal Quote to insured, pending Bind orde"
type textarea "x"
type input "D&O / EPL Renewal Quote to insured, pending Bind order"
type textarea "x"
type input "D&O / EPL Renewal Quote to insured, pending Bind order"
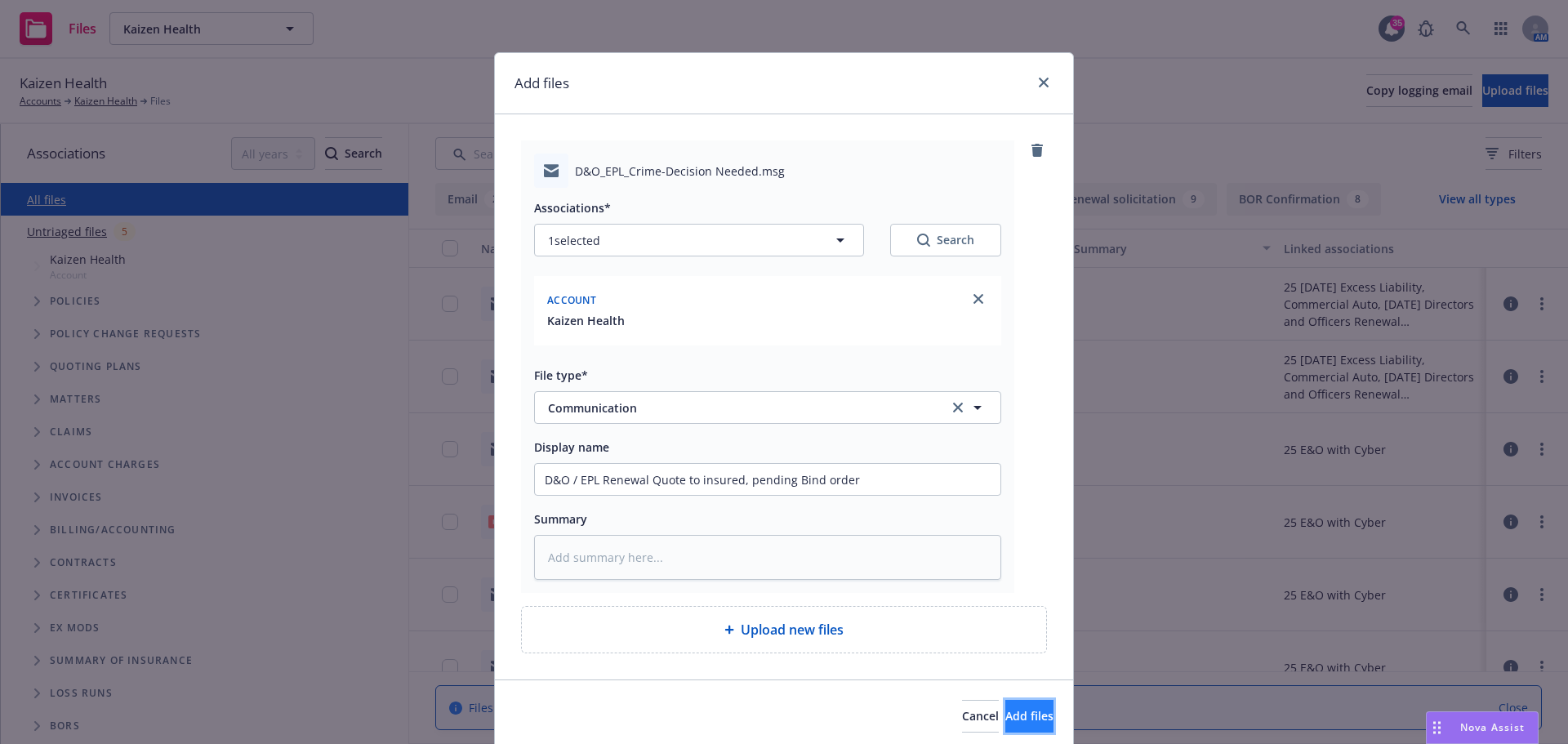
click at [1019, 709] on span "Add files" at bounding box center [1029, 716] width 48 height 16
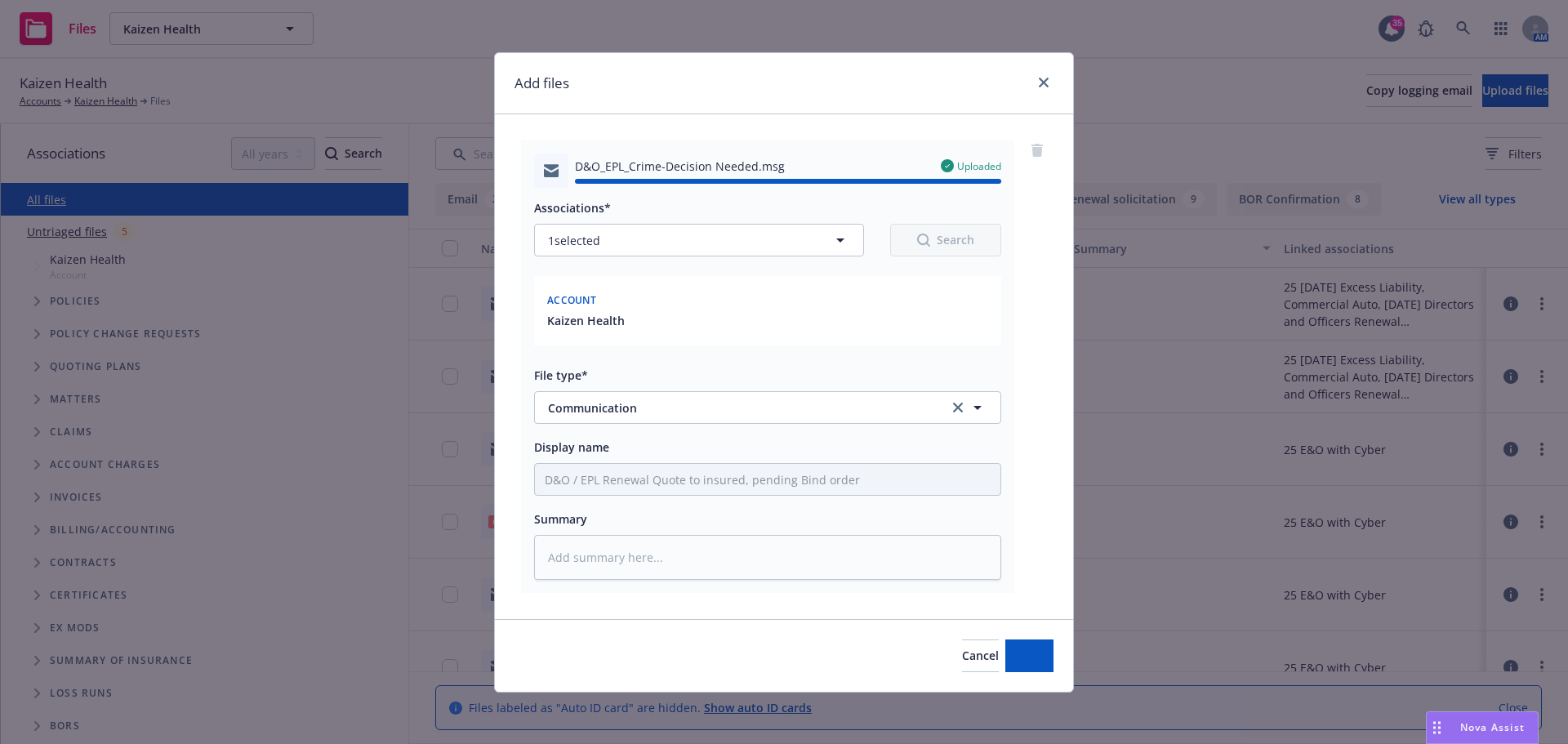
type textarea "x"
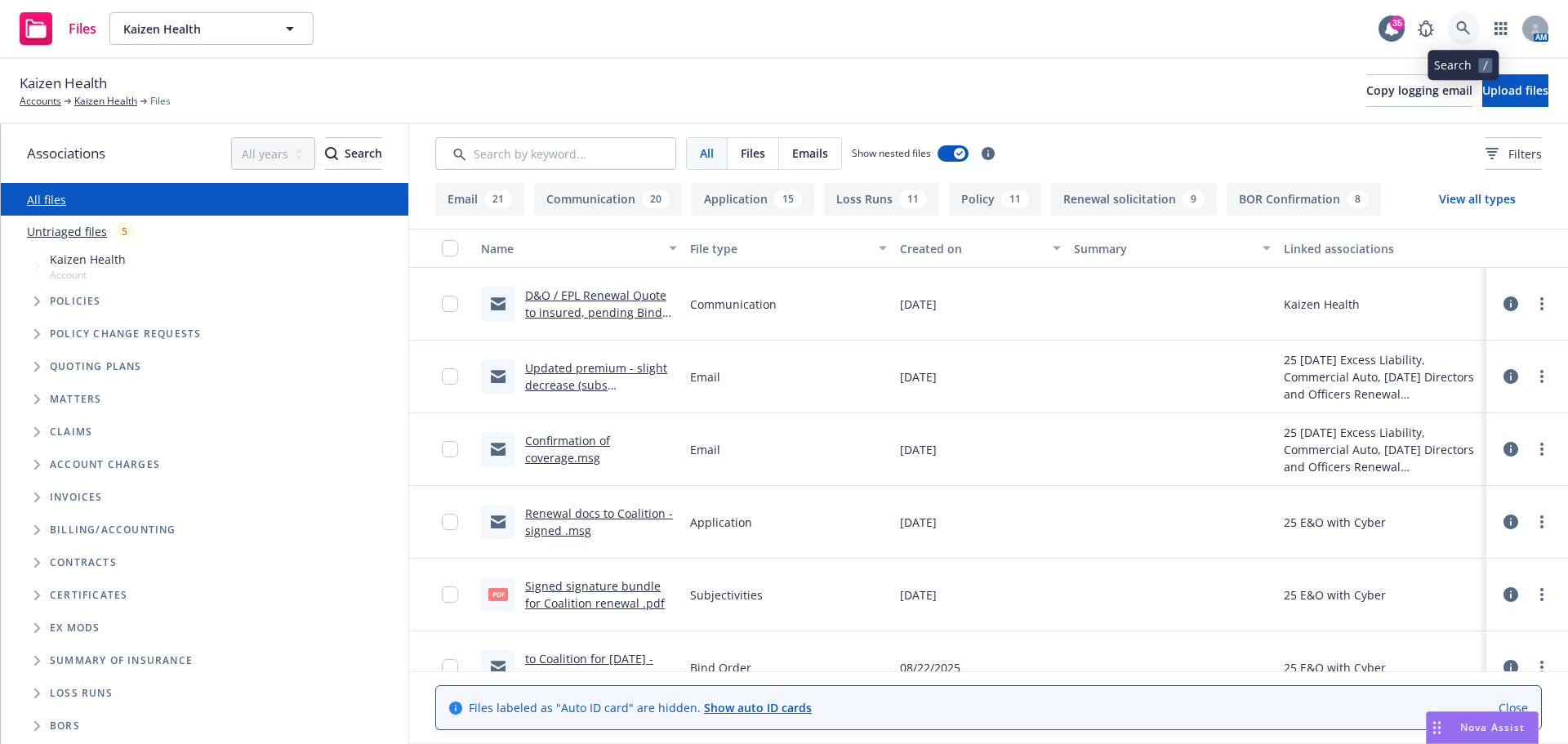
click at [1461, 24] on icon at bounding box center [1464, 28] width 15 height 15
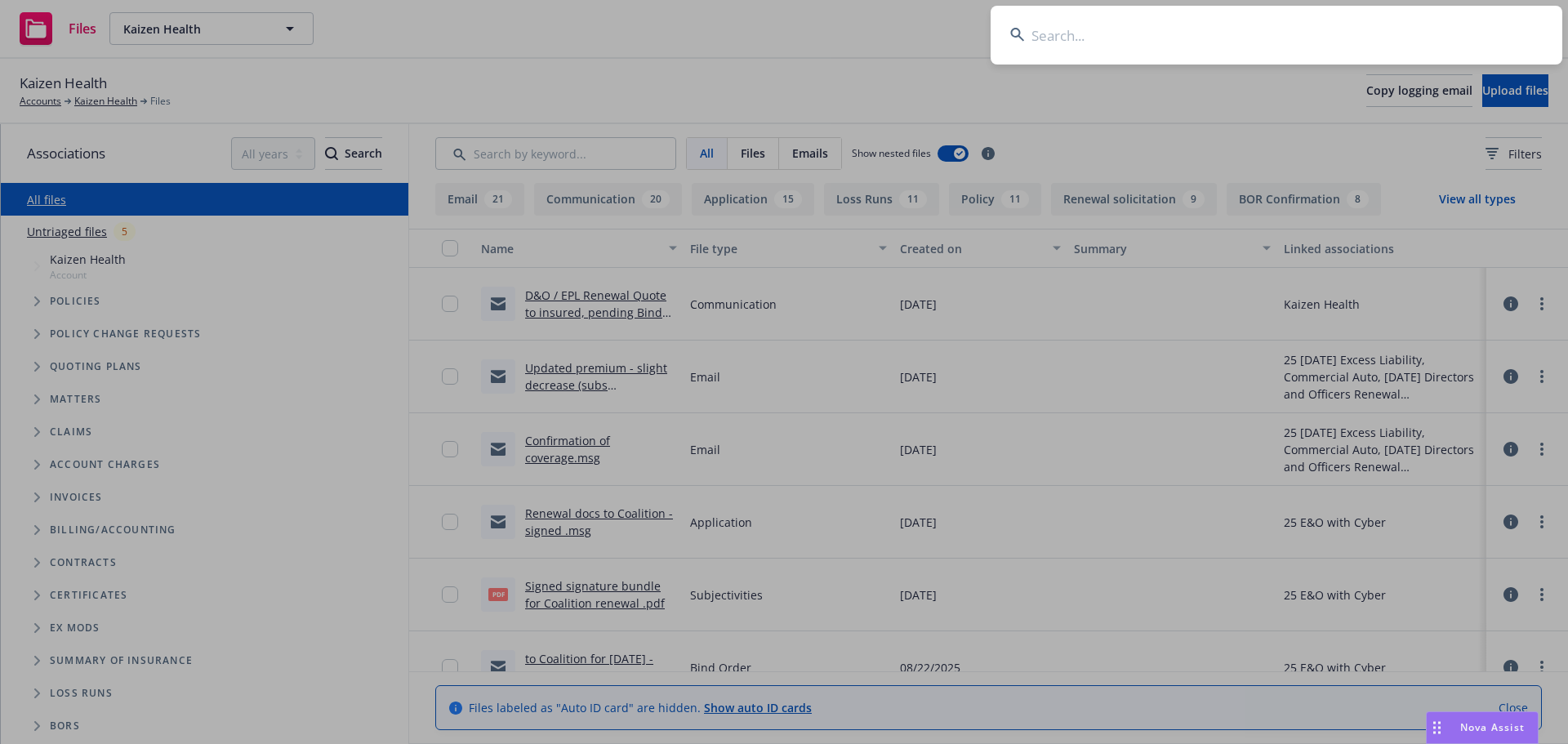
click at [1397, 35] on input at bounding box center [1276, 35] width 571 height 58
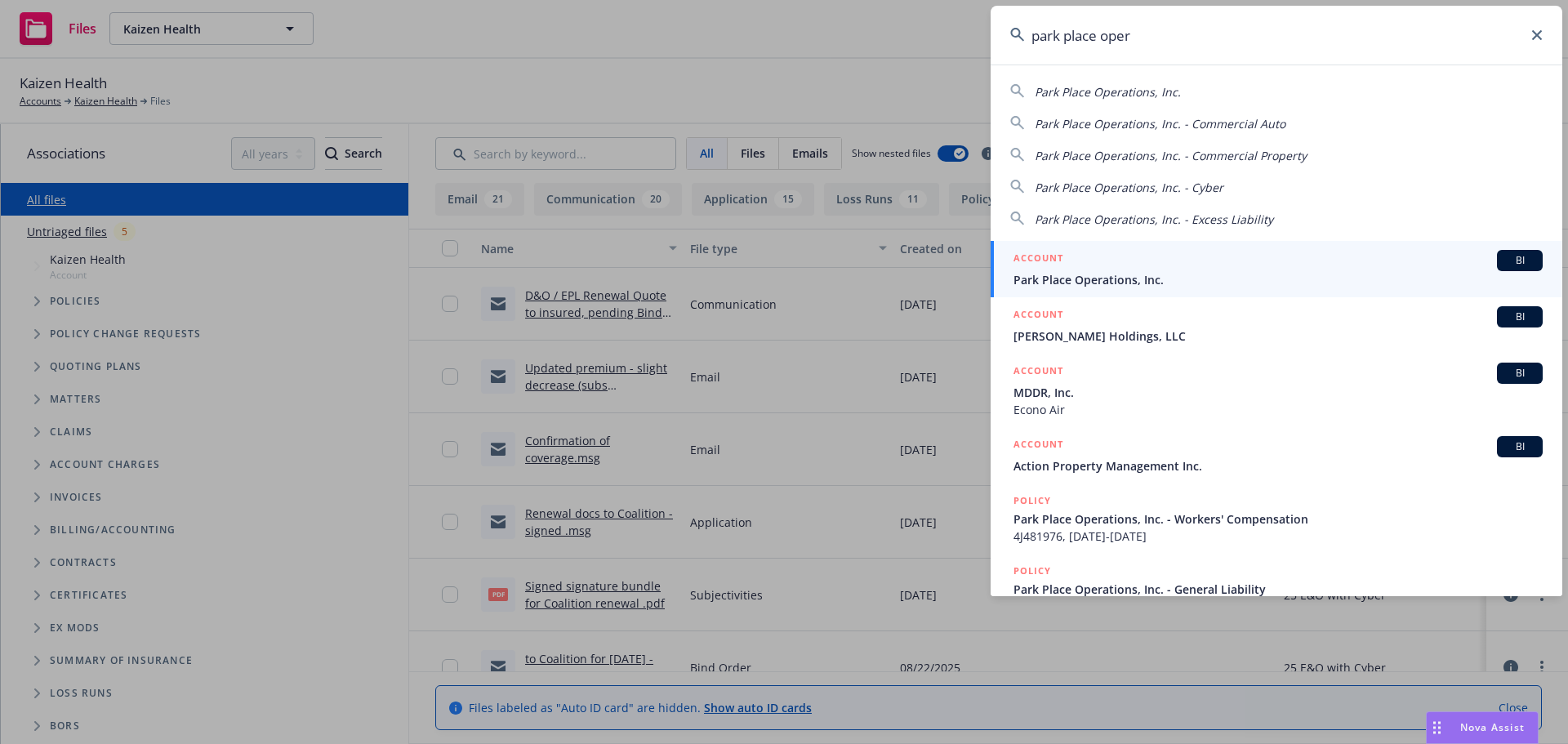
type input "park place oper"
click at [1089, 267] on div "ACCOUNT BI" at bounding box center [1277, 260] width 529 height 21
